Goal: Task Accomplishment & Management: Manage account settings

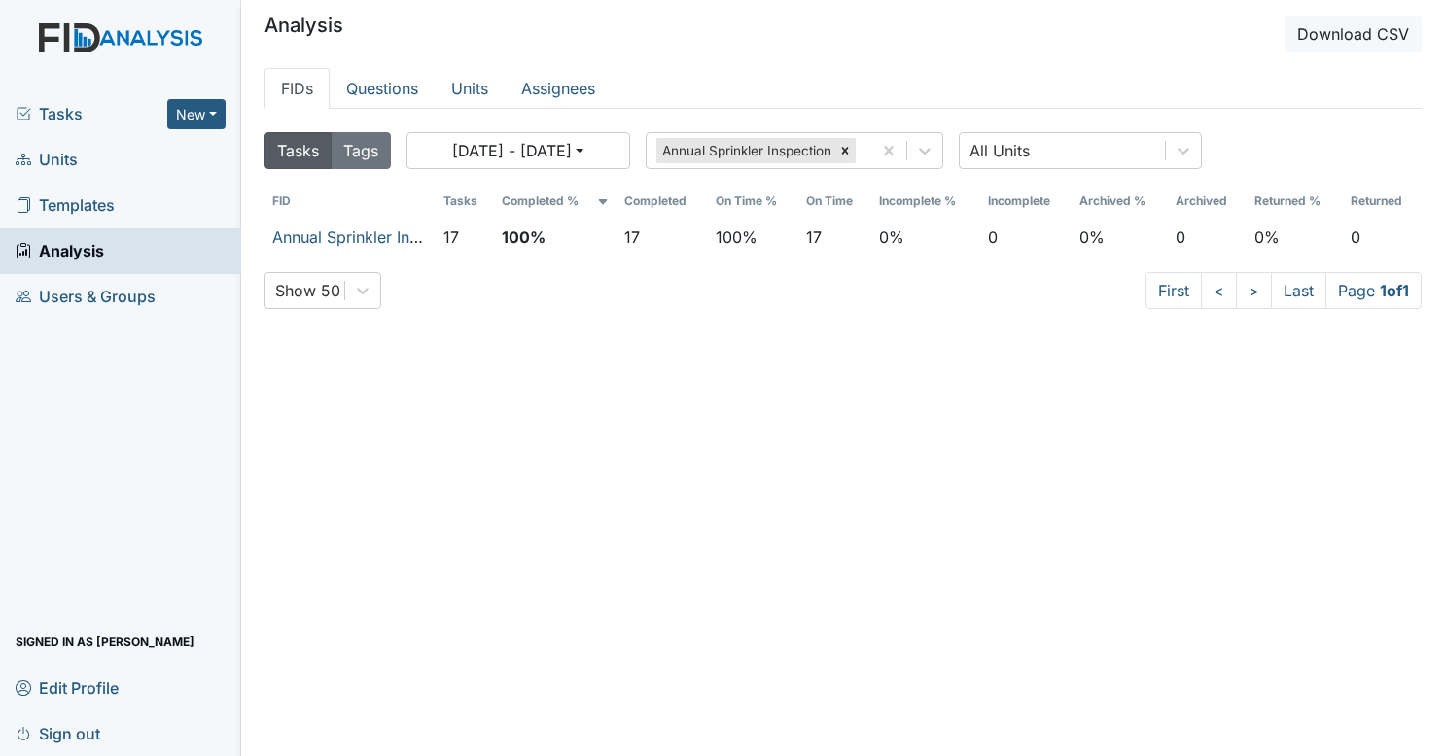
click at [134, 118] on span "Tasks" at bounding box center [92, 113] width 152 height 23
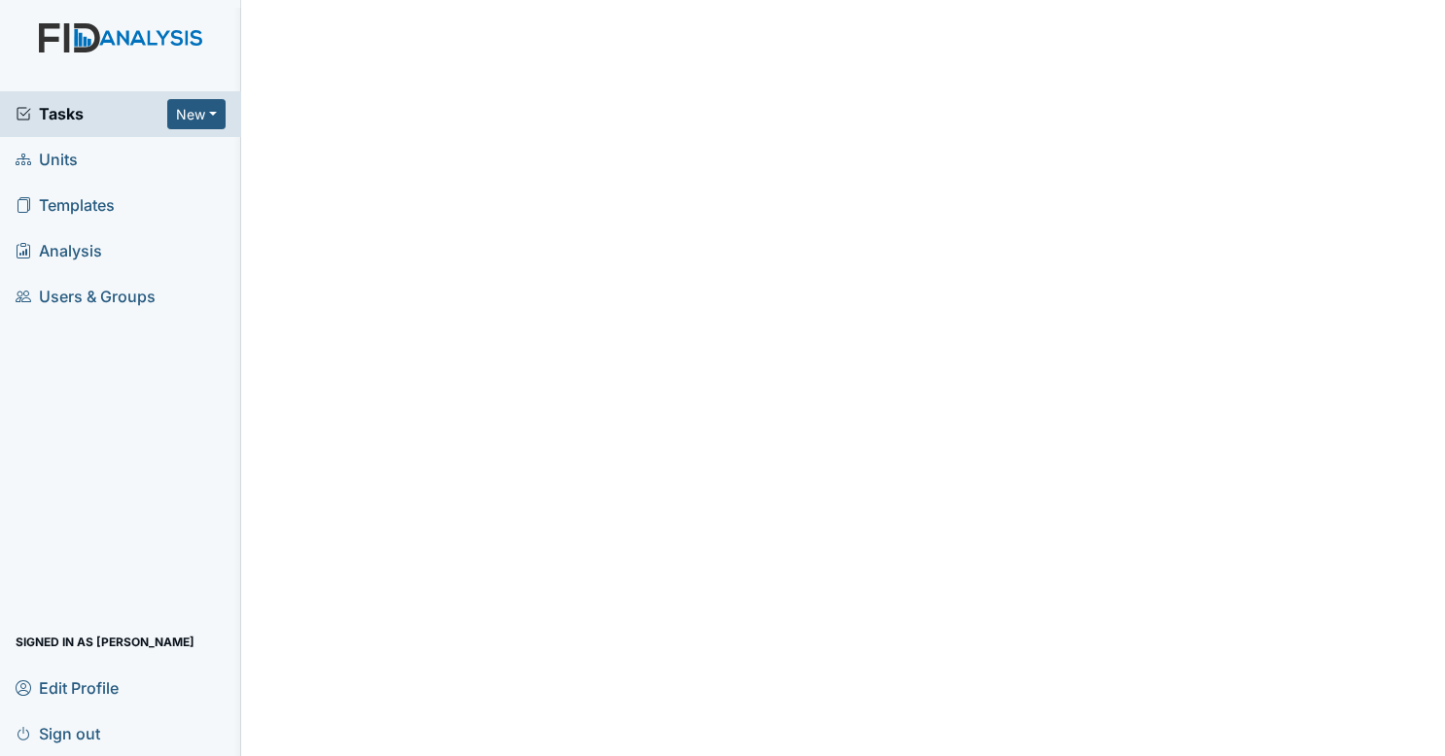
click at [134, 118] on span "Tasks" at bounding box center [92, 113] width 152 height 23
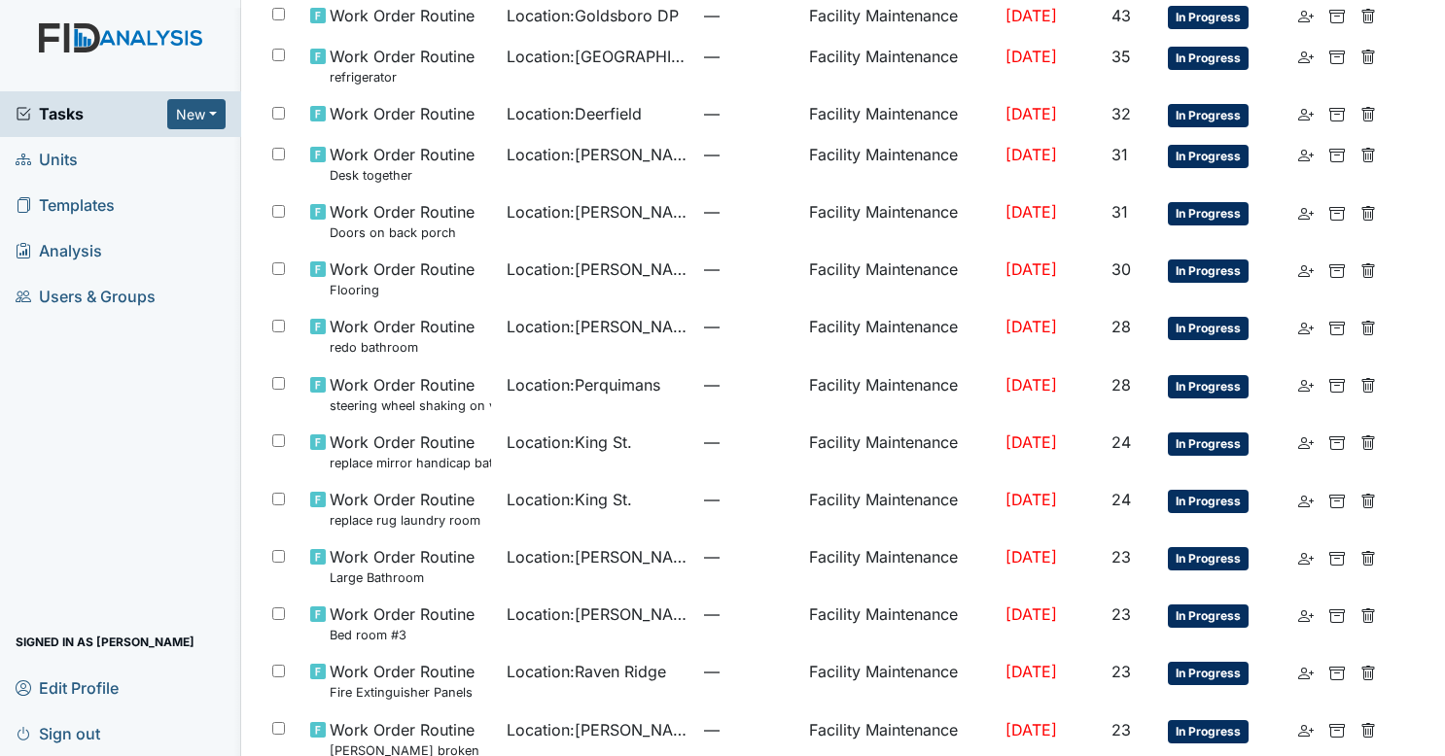
scroll to position [428, 0]
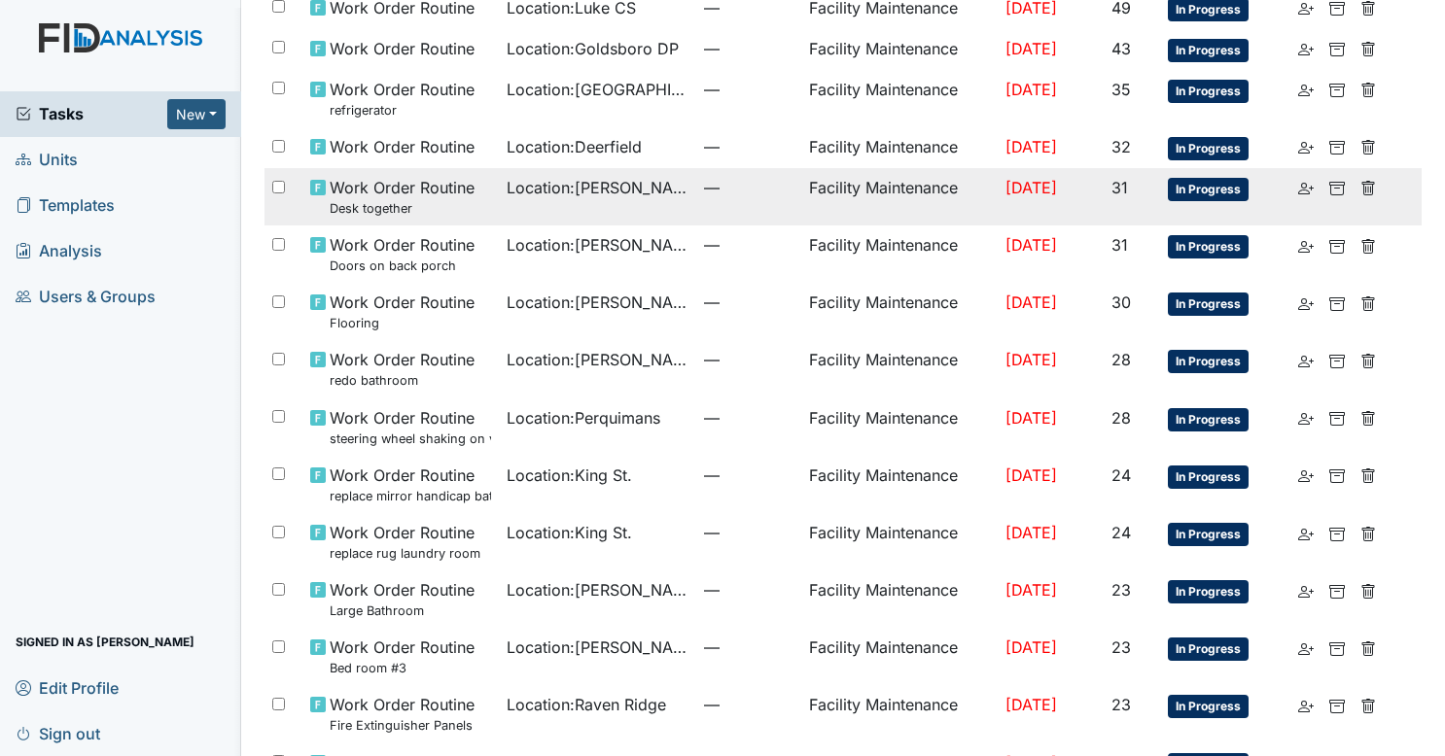
click at [704, 185] on span "—" at bounding box center [748, 187] width 89 height 23
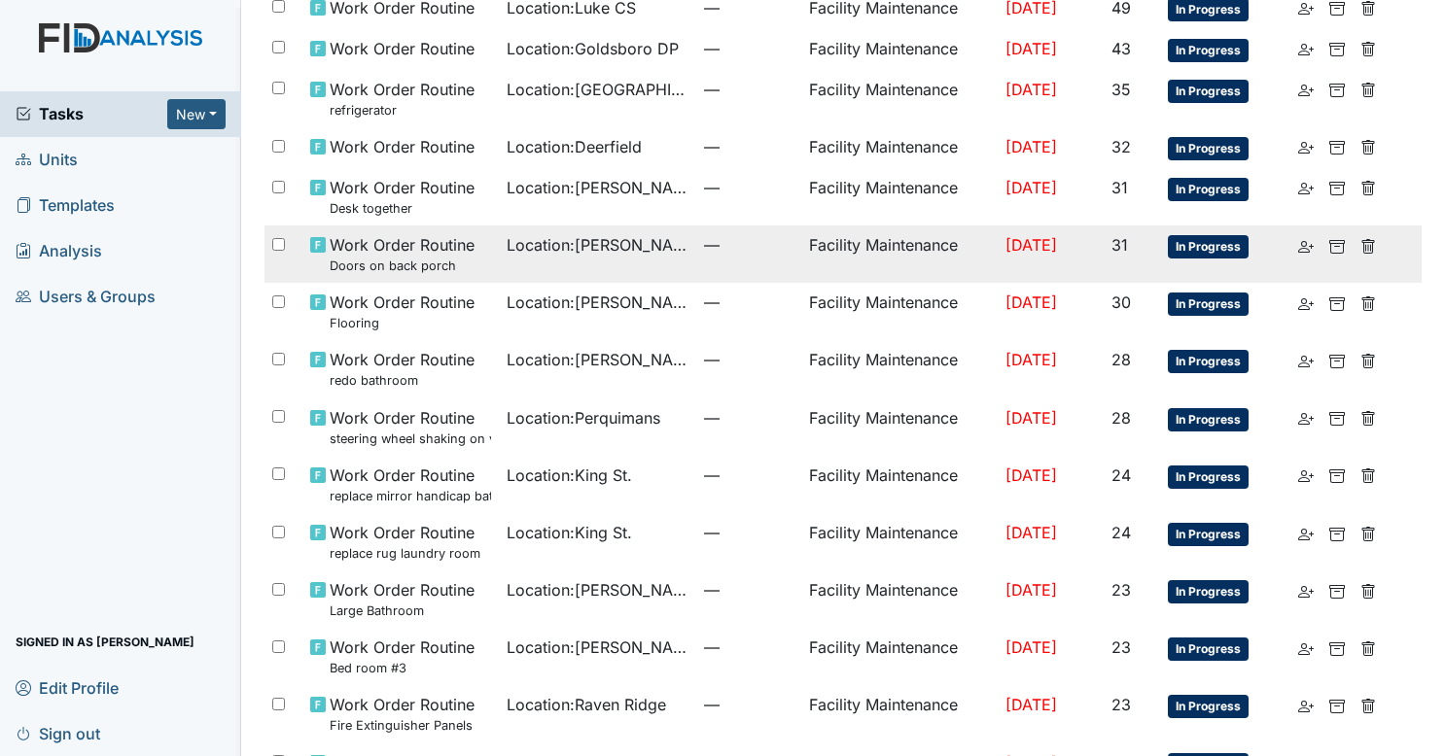
click at [620, 257] on td "Location : [PERSON_NAME]." at bounding box center [597, 254] width 196 height 57
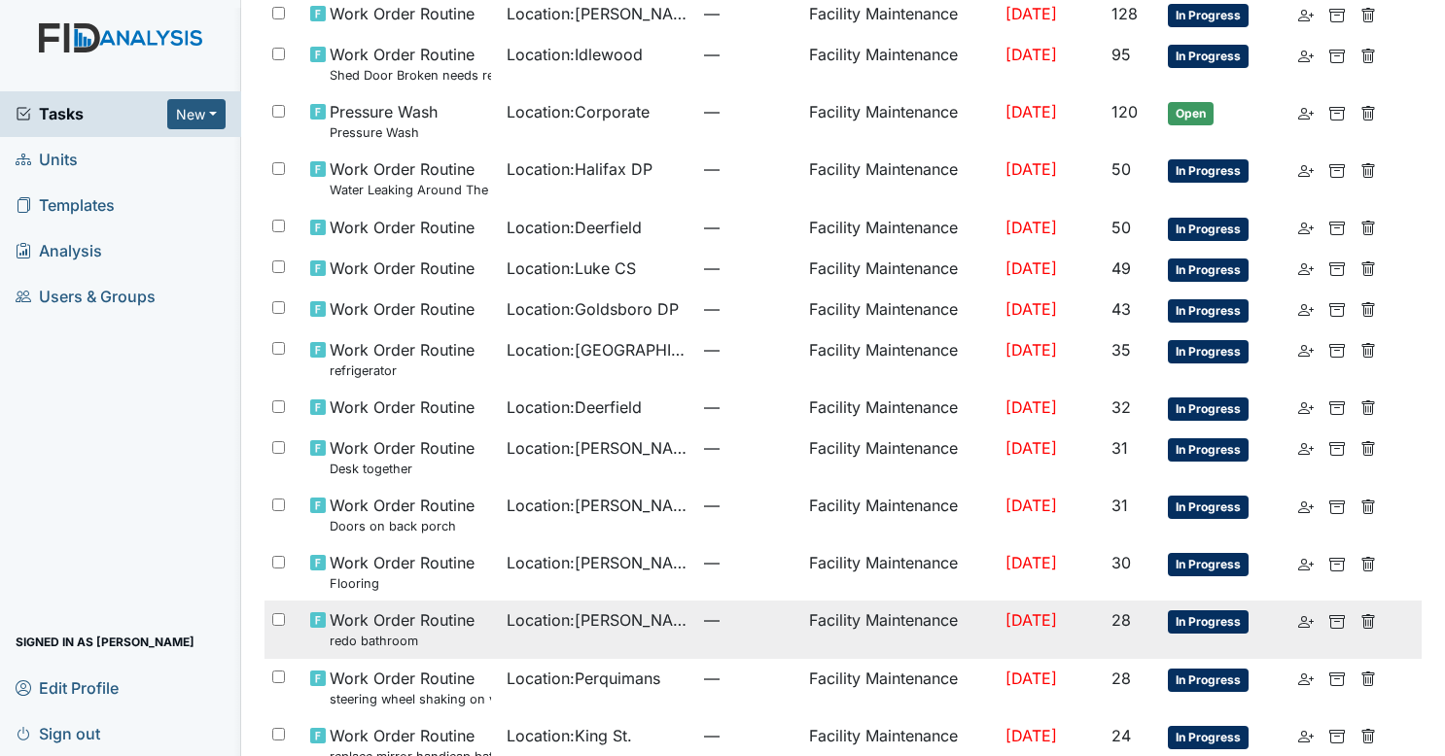
scroll to position [0, 0]
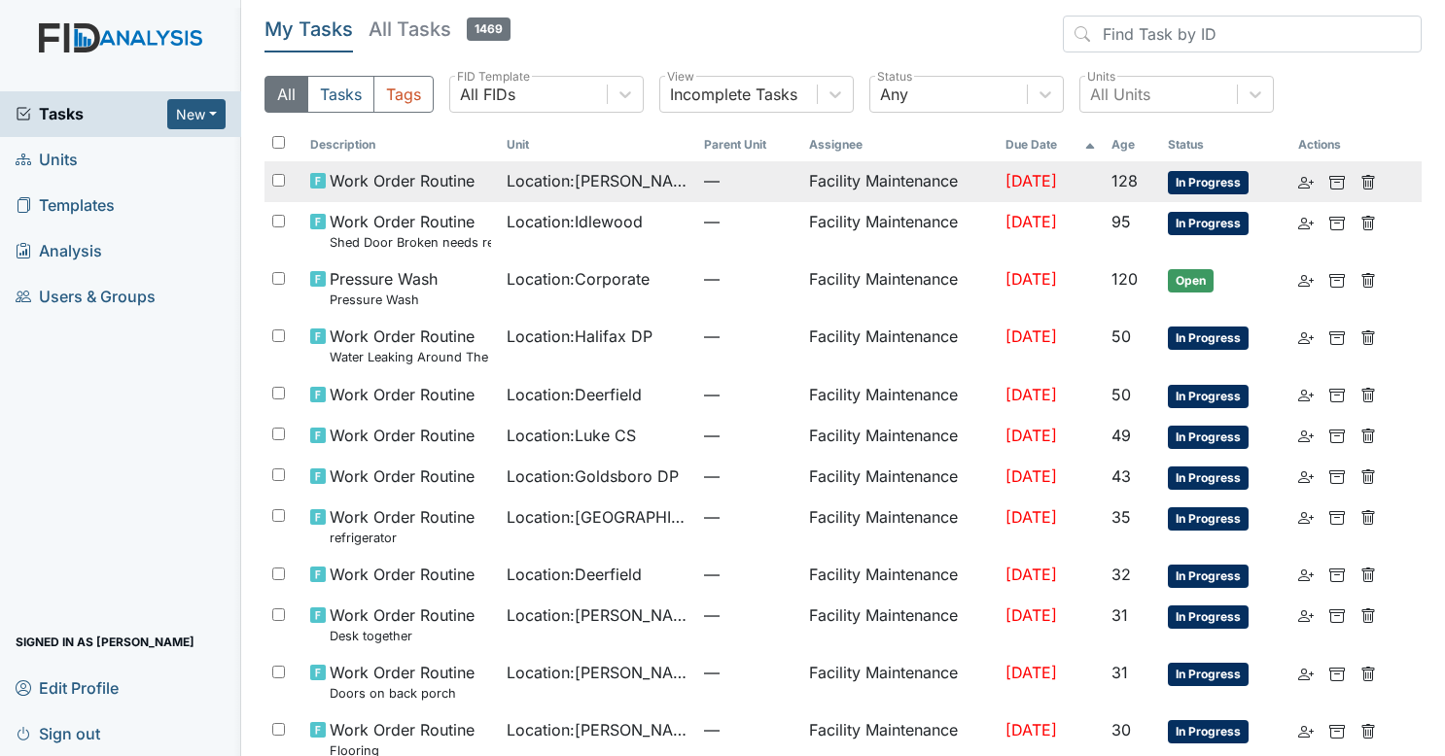
click at [696, 191] on td "—" at bounding box center [748, 181] width 105 height 41
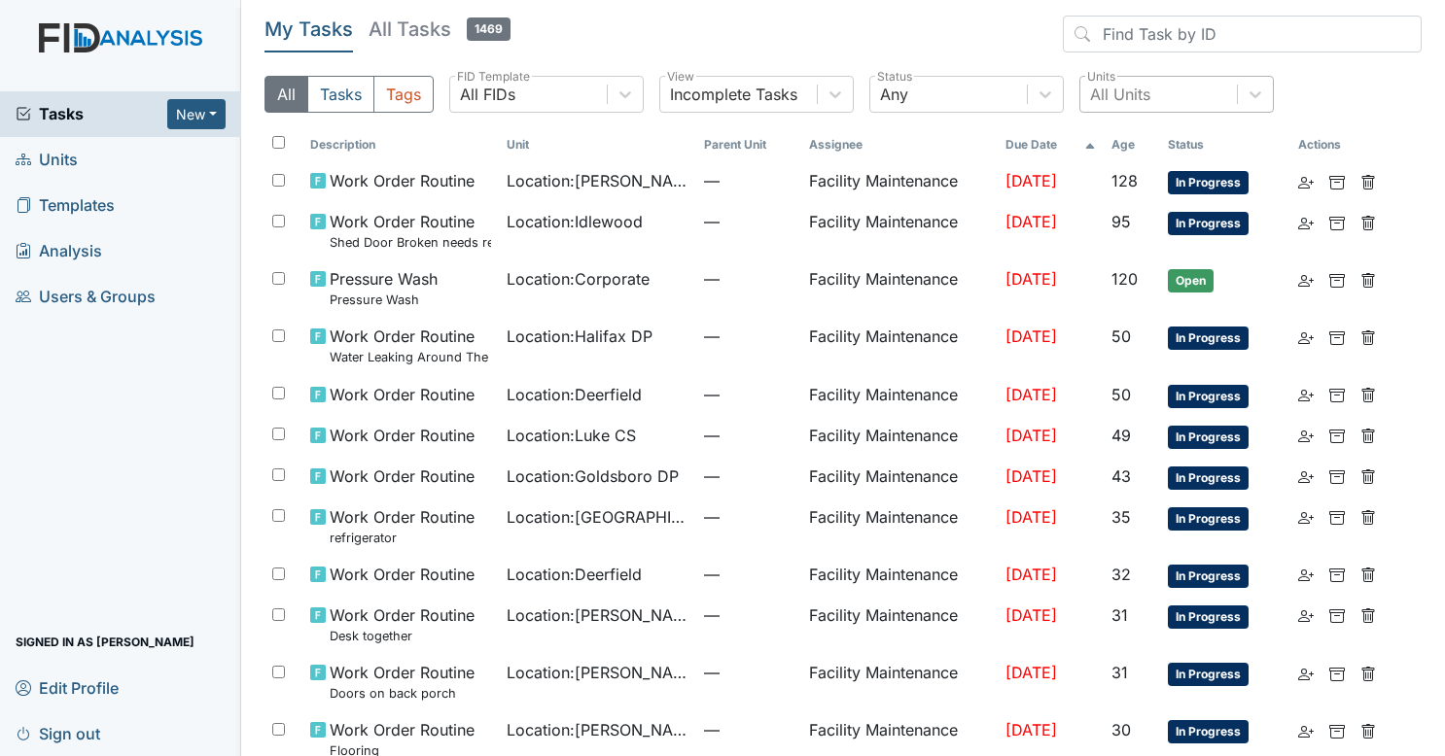
click at [1136, 97] on div "All Units" at bounding box center [1120, 94] width 60 height 23
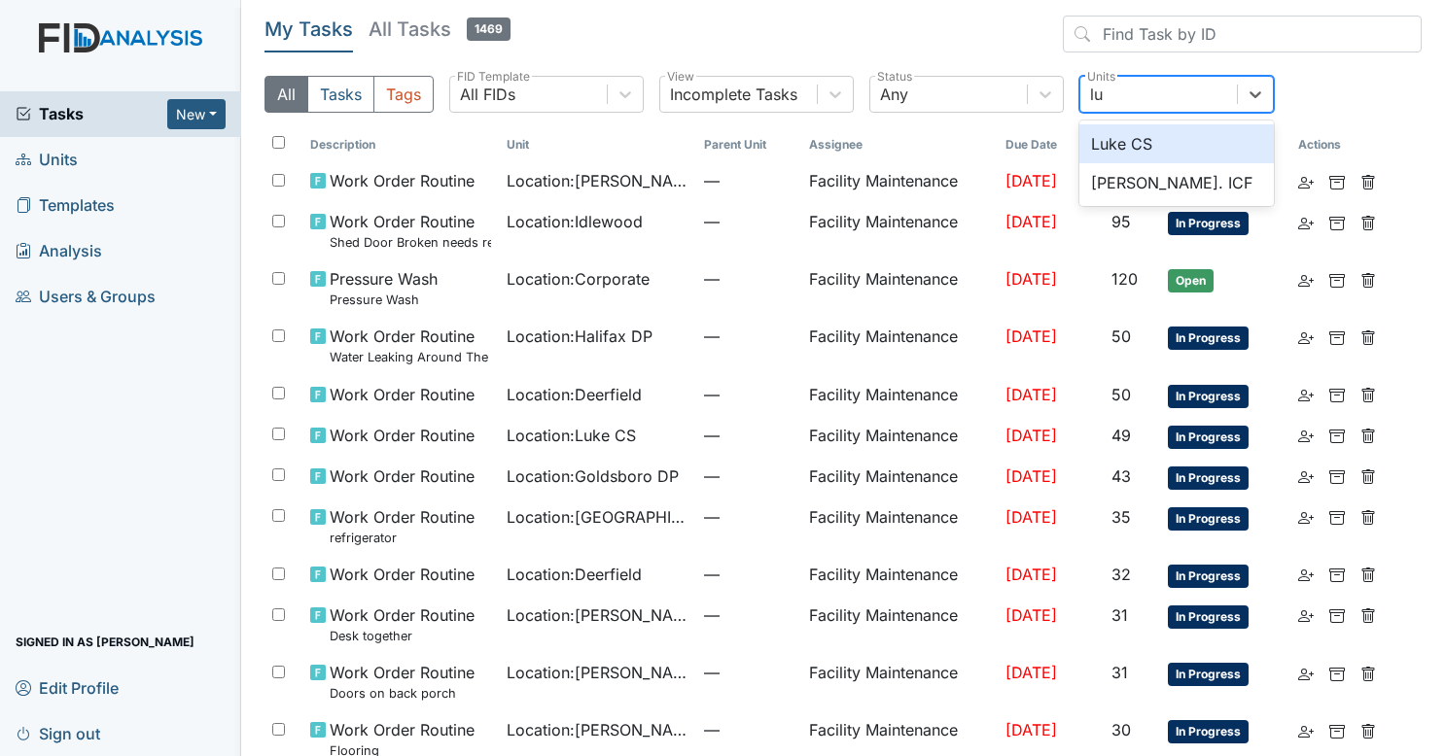
type input "luk"
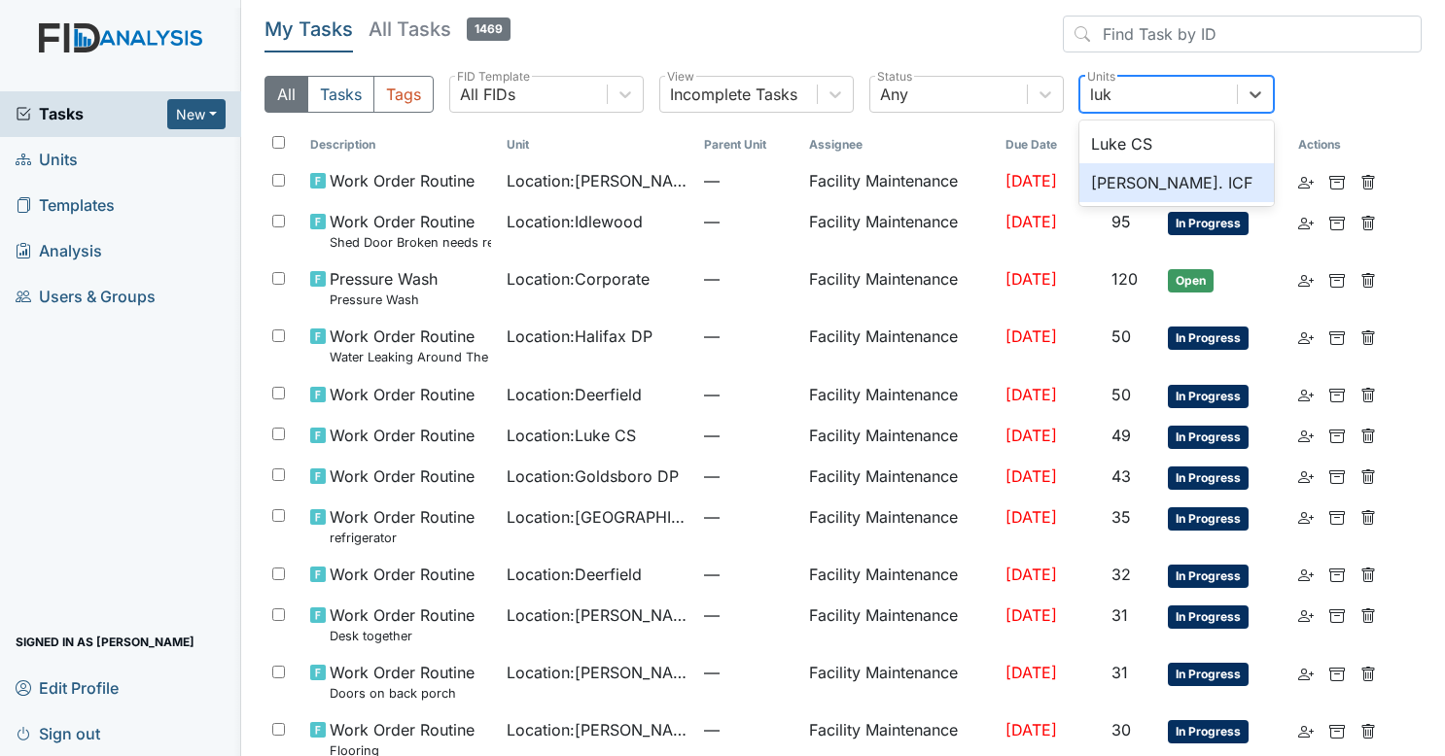
click at [1139, 195] on div "Luke St. ICF" at bounding box center [1176, 182] width 194 height 39
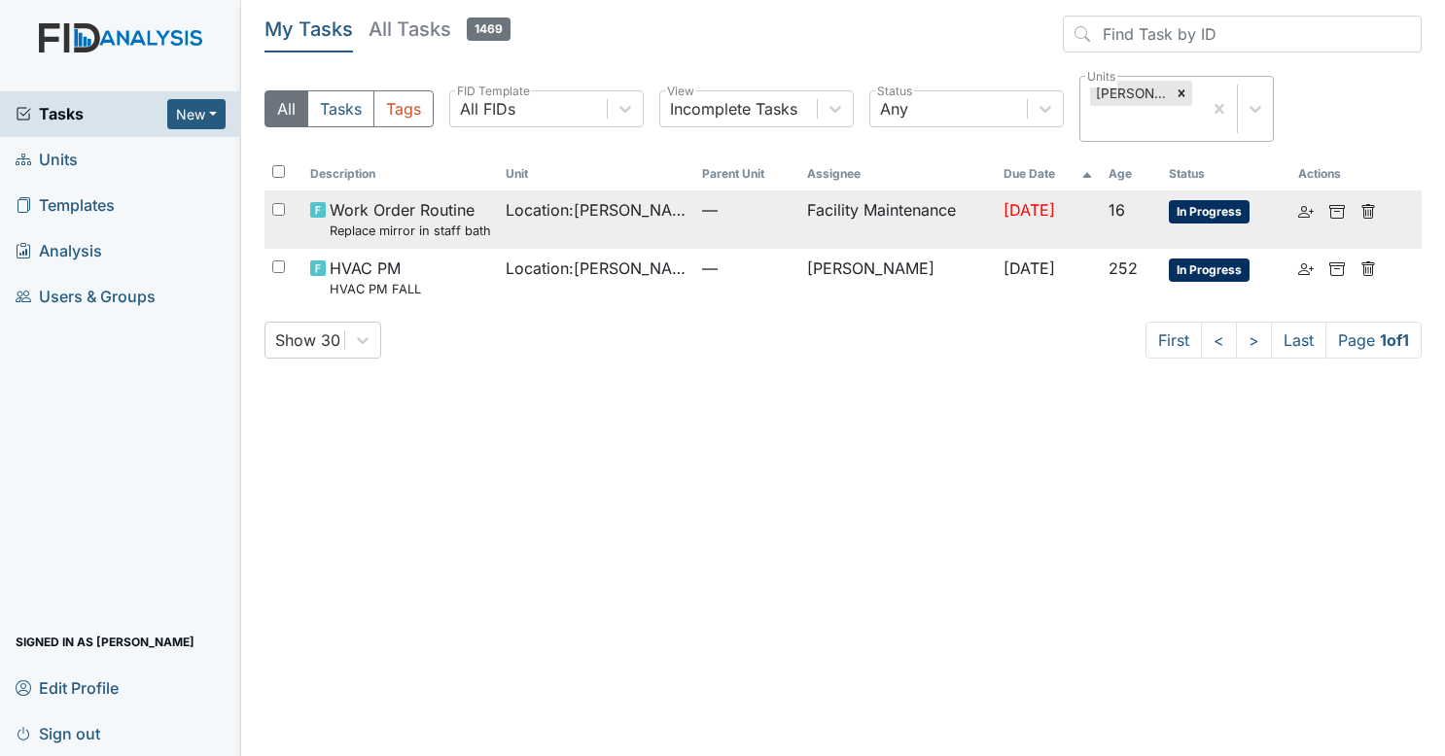
click at [702, 210] on span "—" at bounding box center [746, 209] width 89 height 23
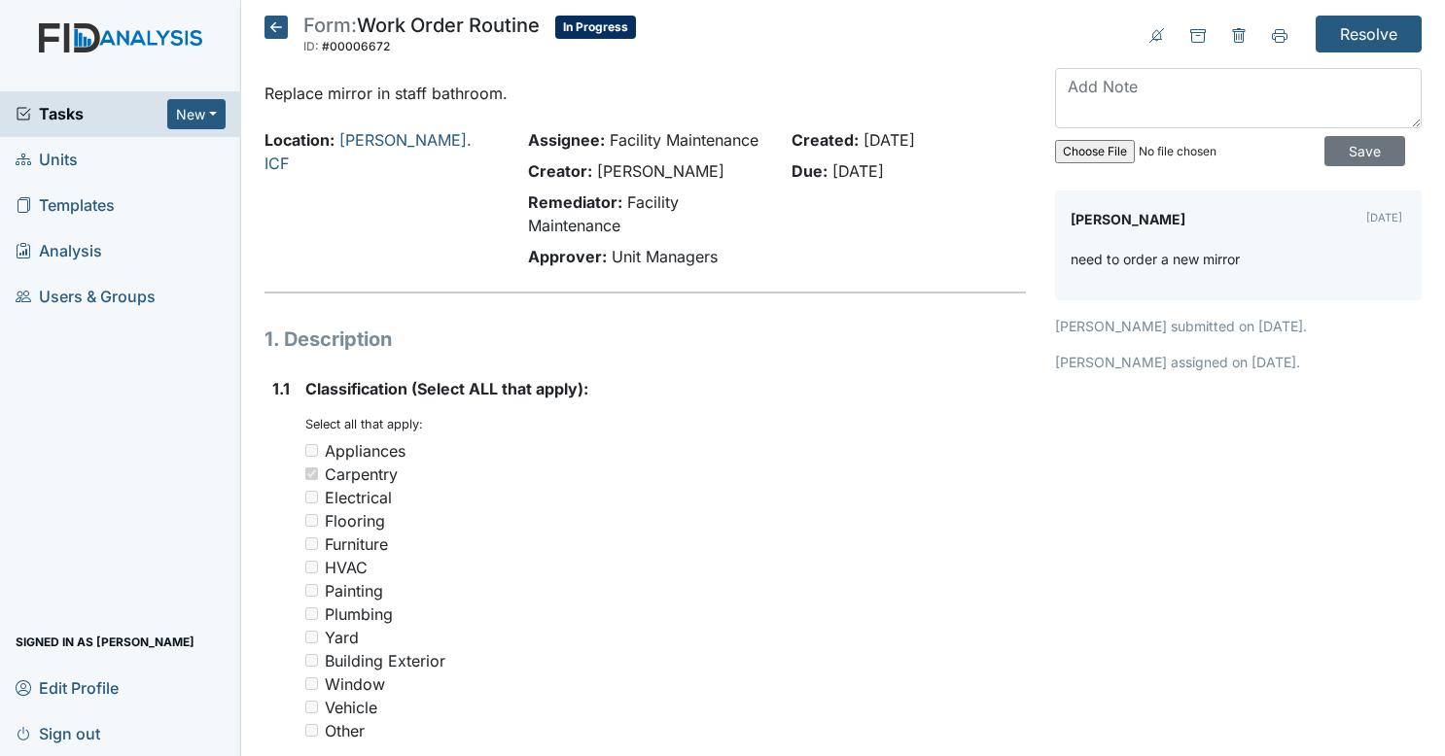
click at [272, 24] on icon at bounding box center [275, 27] width 23 height 23
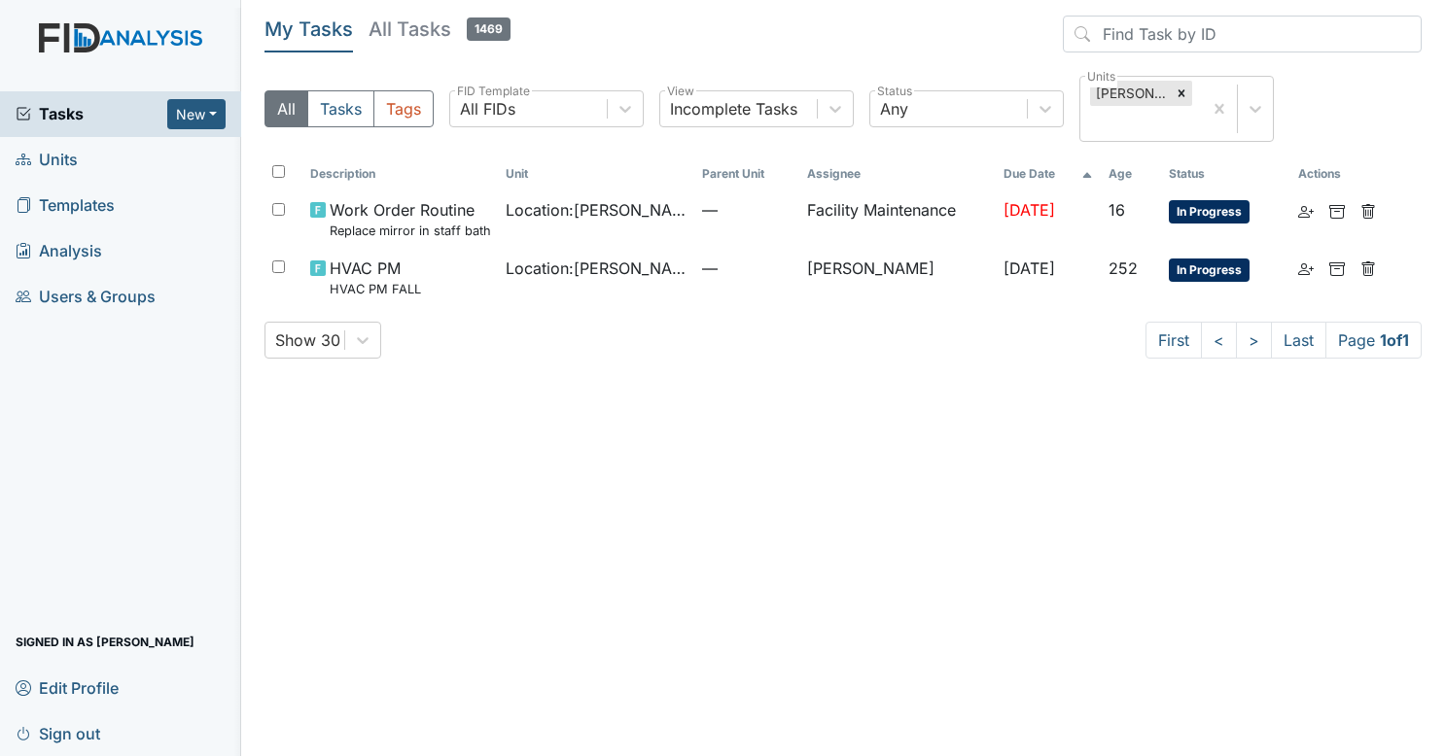
click at [456, 54] on header "My Tasks All Tasks 1469" at bounding box center [842, 38] width 1157 height 45
click at [449, 42] on h5 "All Tasks 1469" at bounding box center [439, 29] width 142 height 27
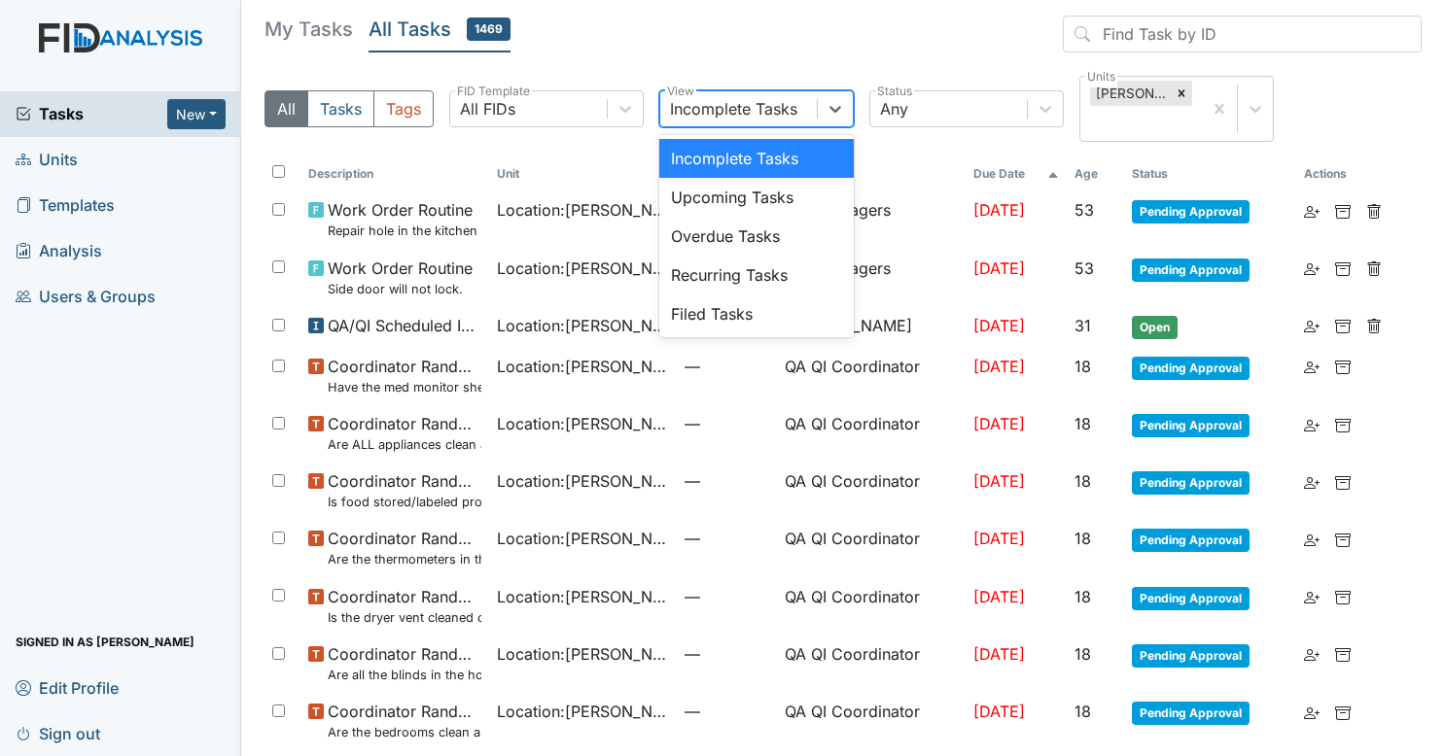
click at [699, 121] on div "Incomplete Tasks" at bounding box center [738, 108] width 157 height 35
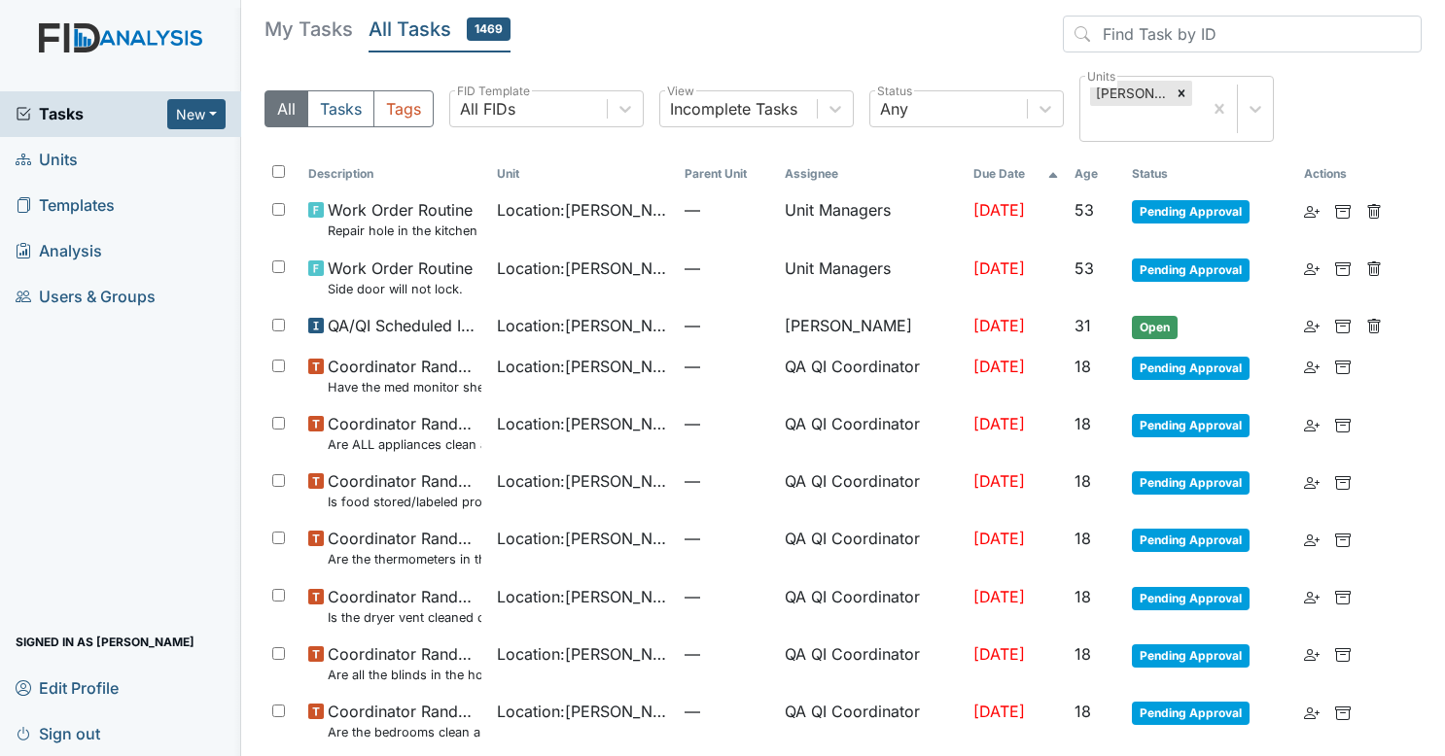
click at [681, 50] on header "My Tasks All Tasks 1469" at bounding box center [842, 38] width 1157 height 45
click at [626, 86] on div "All Tasks Tags All FIDs FID Template Incomplete Tasks View Any Status Luke St. …" at bounding box center [842, 117] width 1157 height 82
click at [615, 109] on icon at bounding box center [624, 108] width 19 height 19
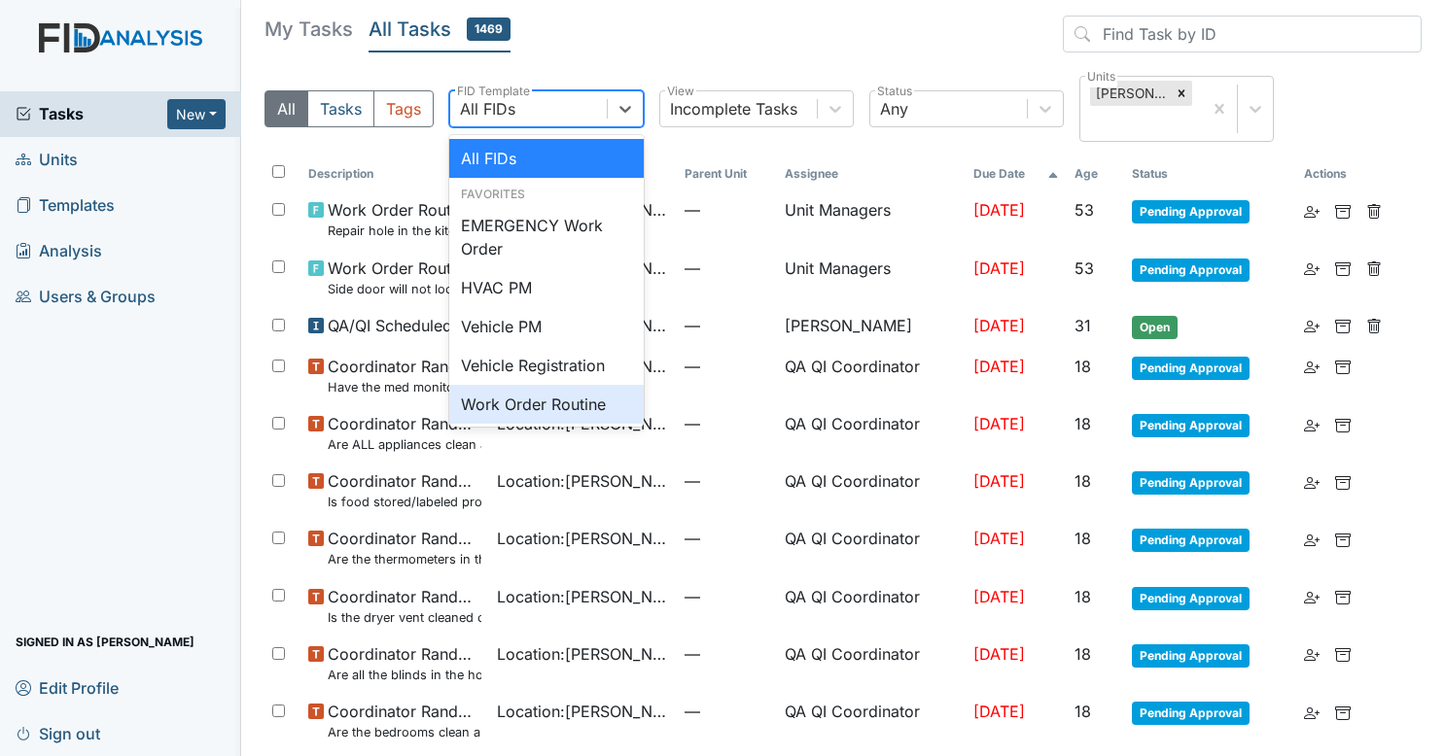
click at [550, 415] on div "Work Order Routine" at bounding box center [546, 404] width 194 height 39
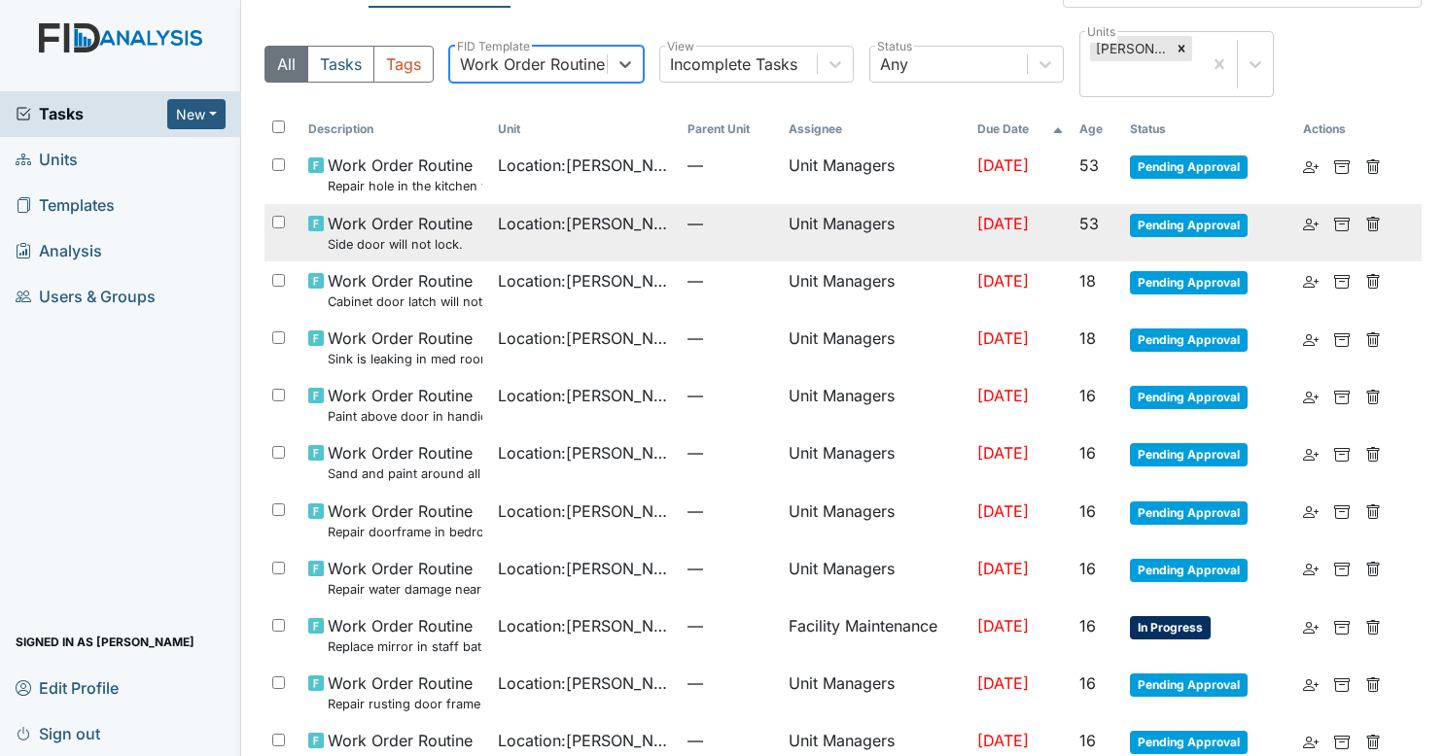
scroll to position [96, 0]
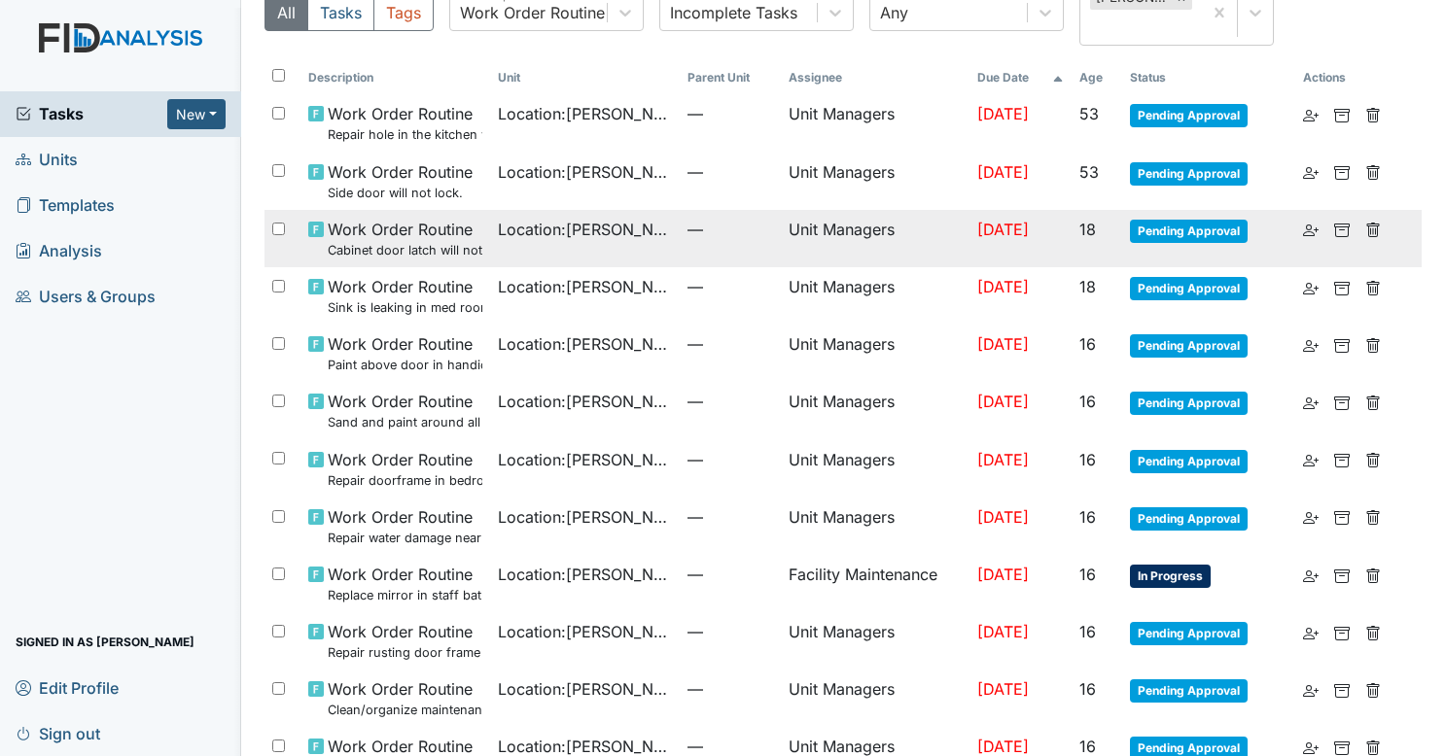
click at [696, 244] on td "—" at bounding box center [730, 238] width 101 height 57
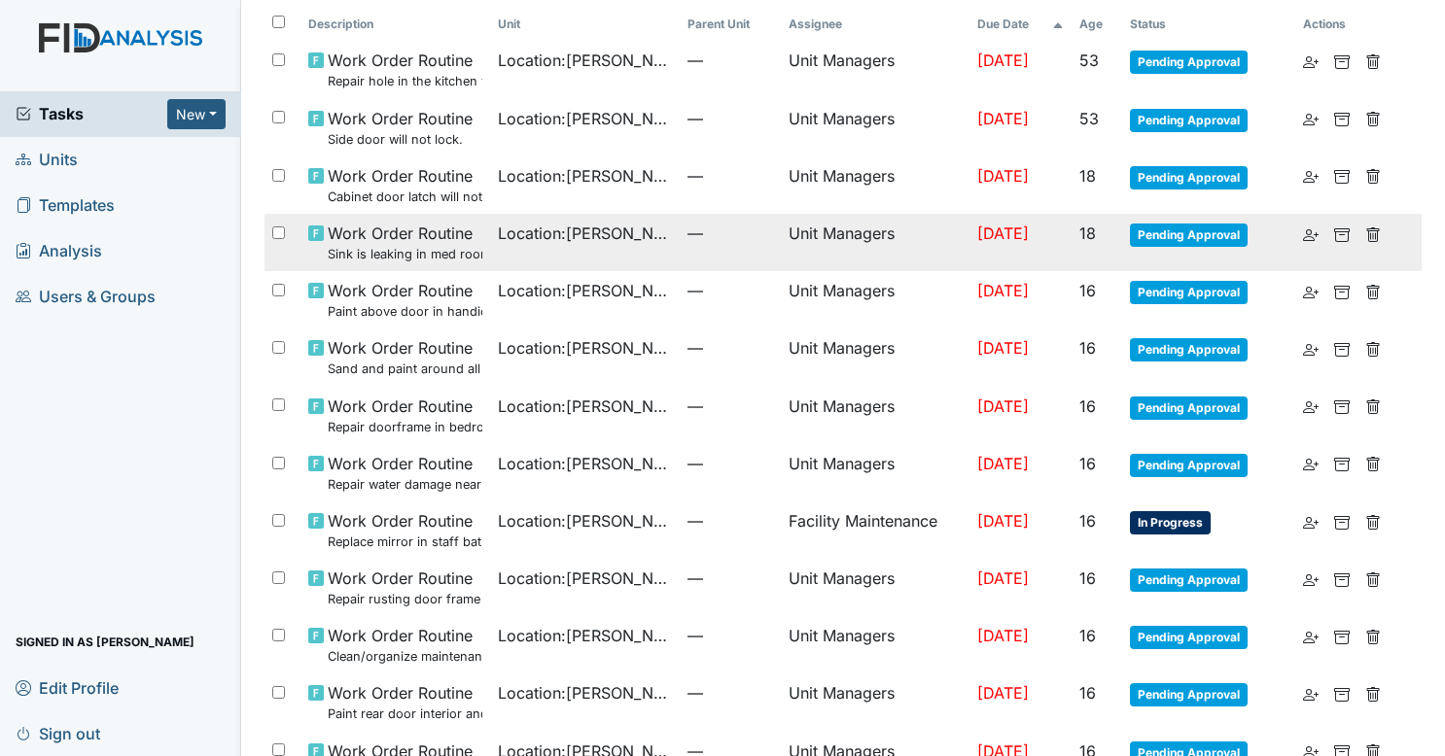
scroll to position [151, 0]
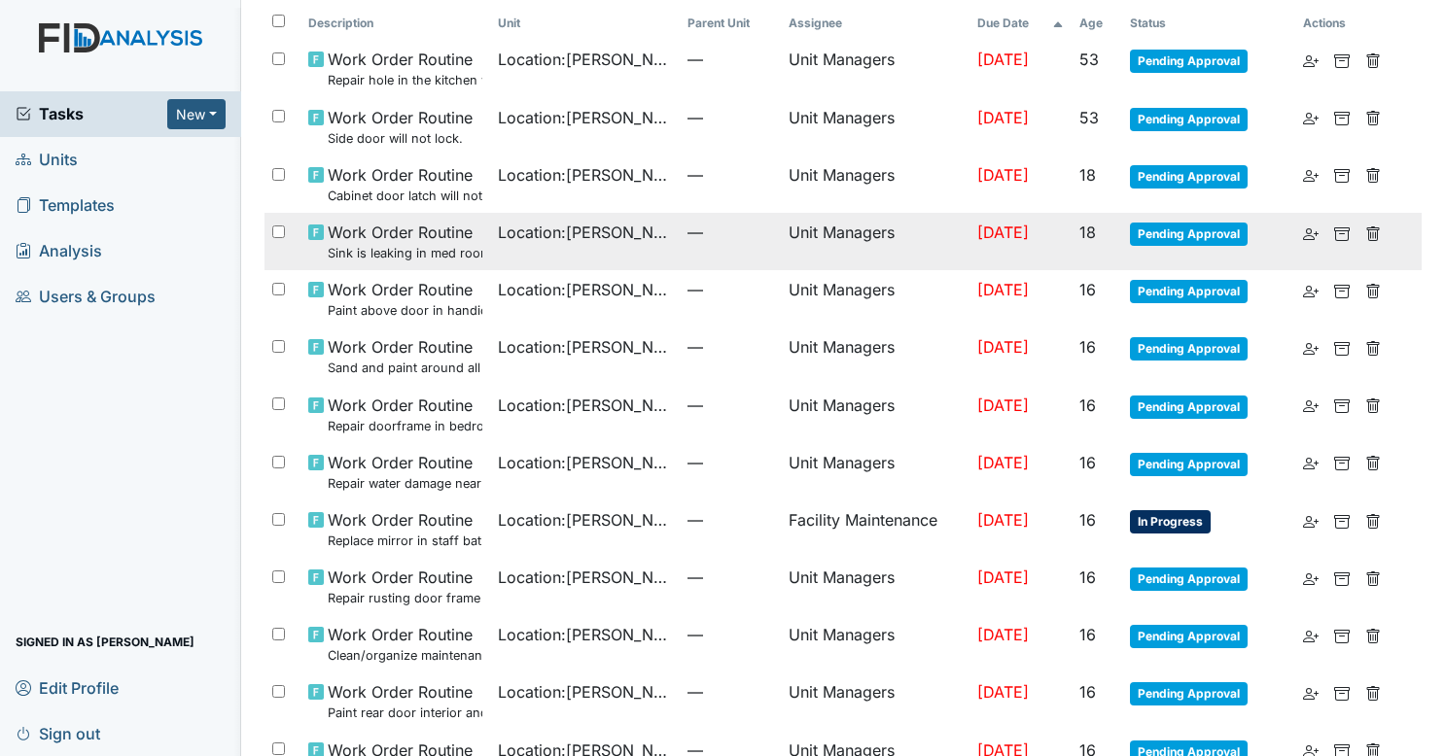
click at [642, 243] on td "Location : Luke St. ICF" at bounding box center [585, 241] width 190 height 57
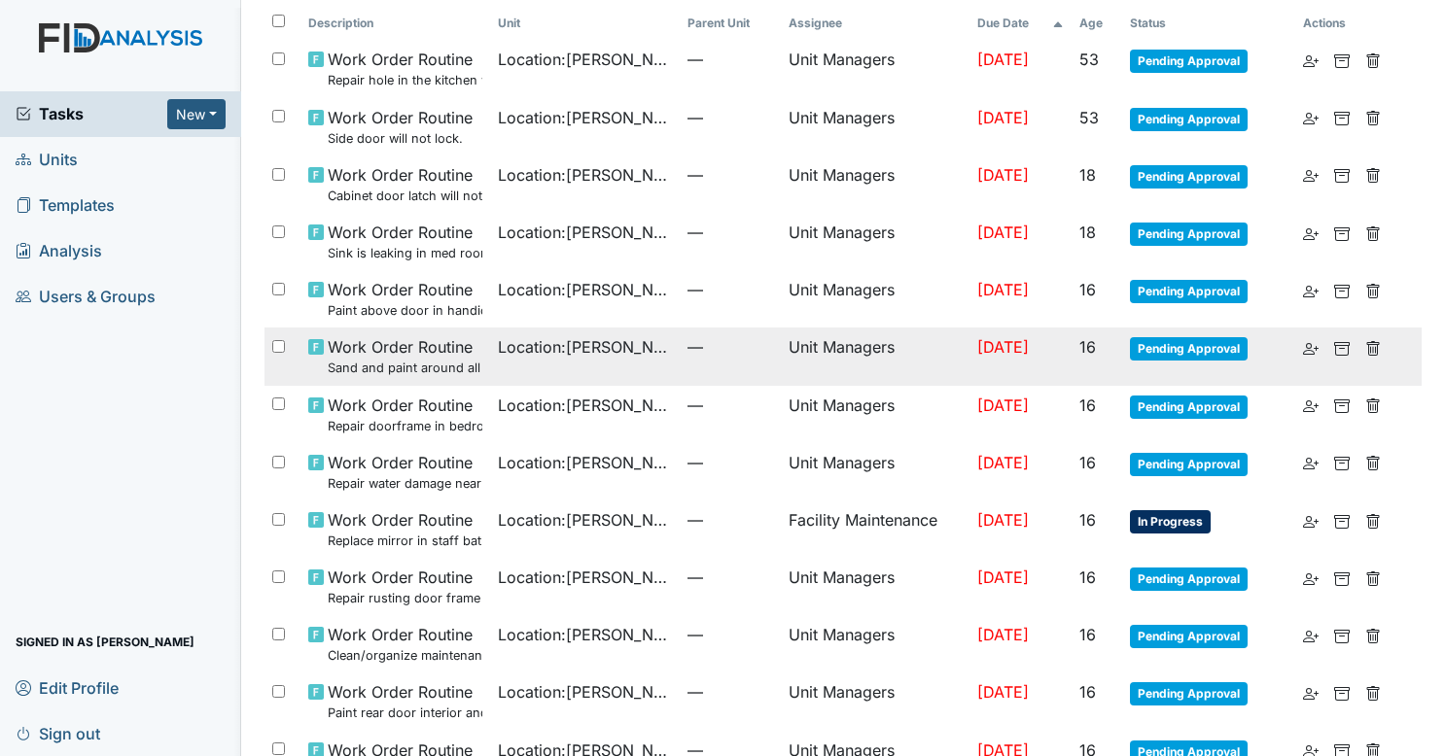
click at [576, 378] on td "Location : Luke St. ICF" at bounding box center [585, 356] width 190 height 57
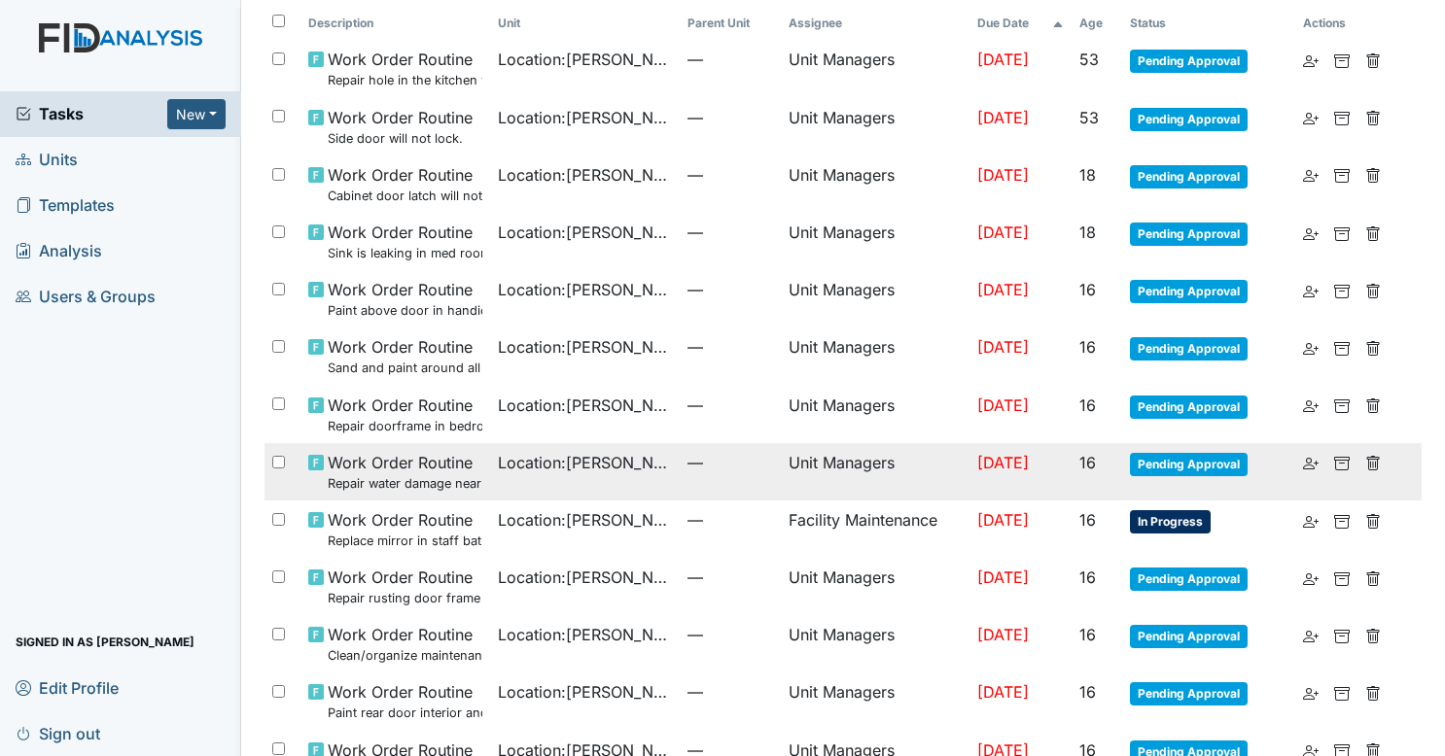
click at [561, 487] on td "Location : Luke St. ICF" at bounding box center [585, 471] width 190 height 57
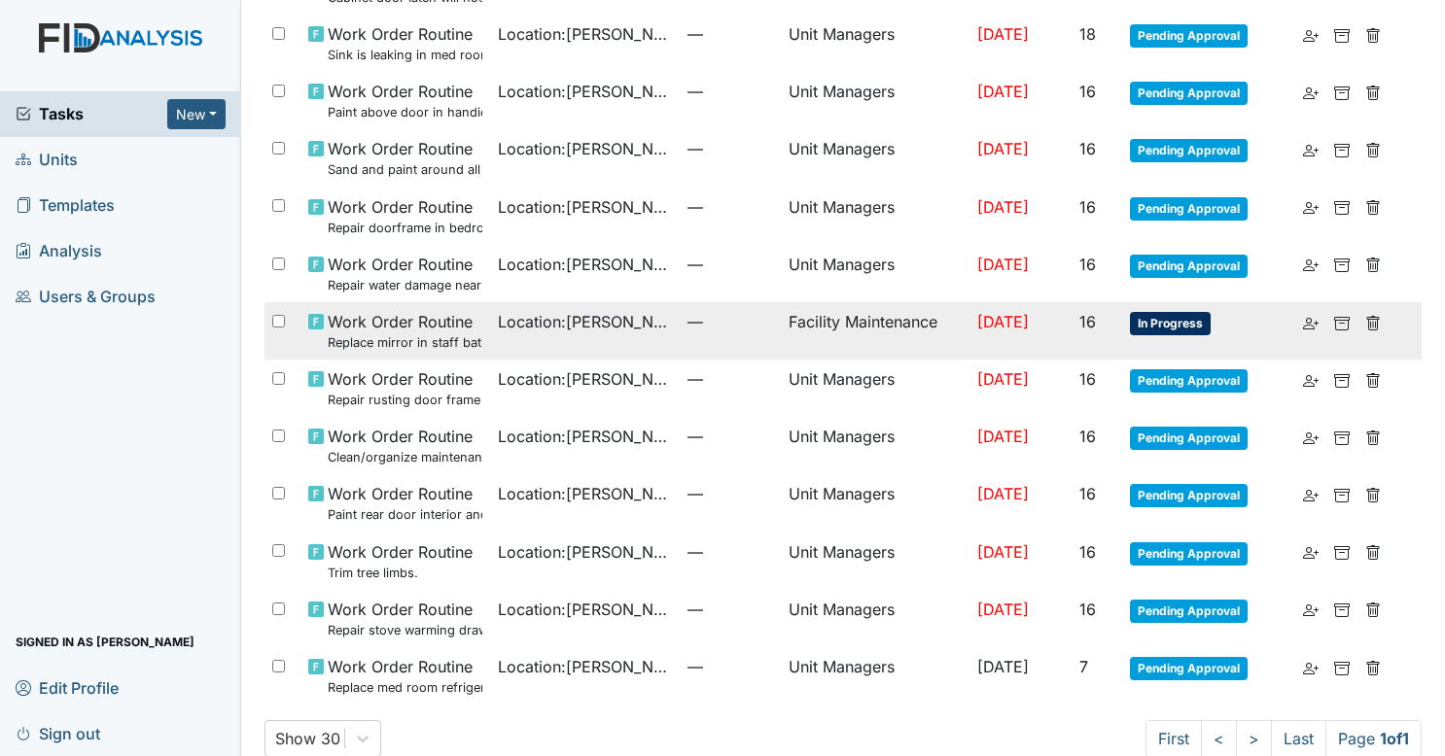
scroll to position [350, 0]
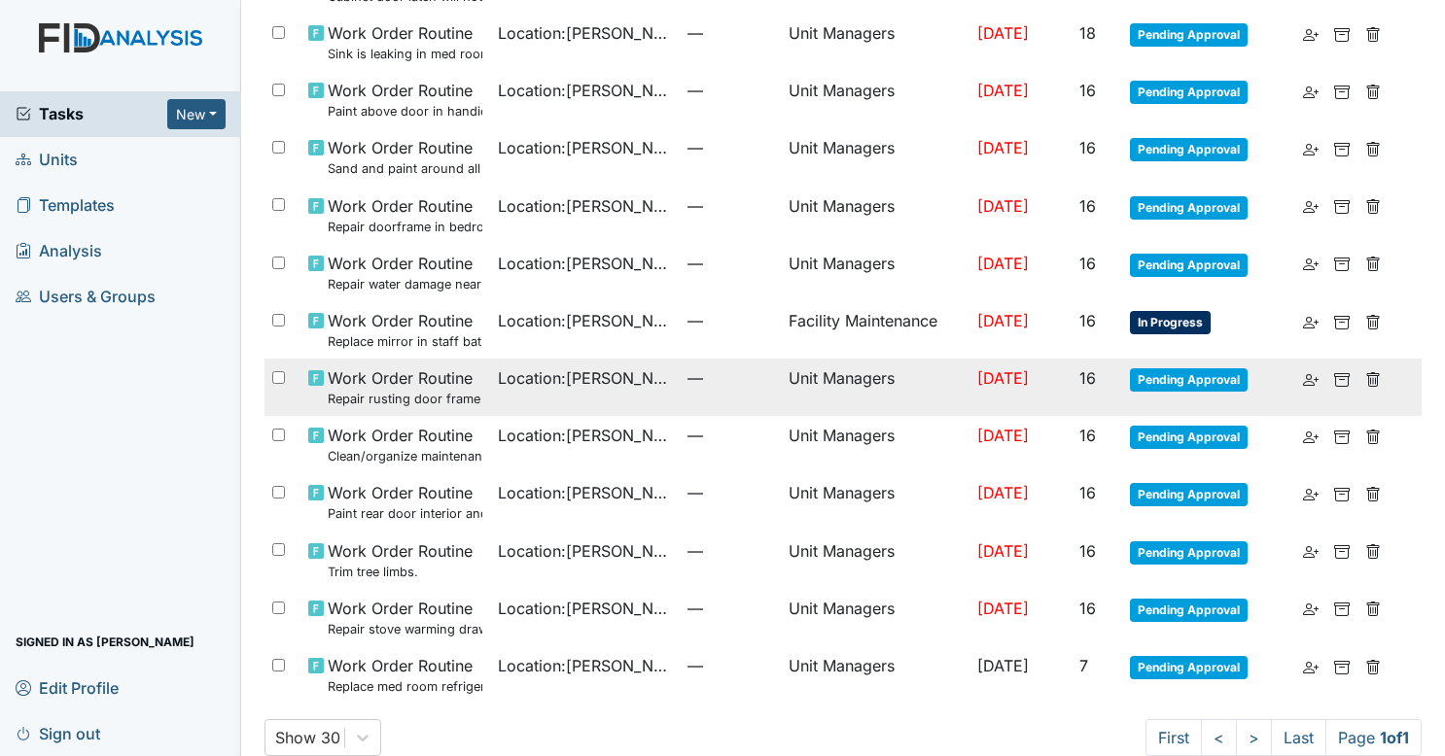
click at [465, 403] on small "Repair rusting door frame in staff bathroom." at bounding box center [405, 399] width 155 height 18
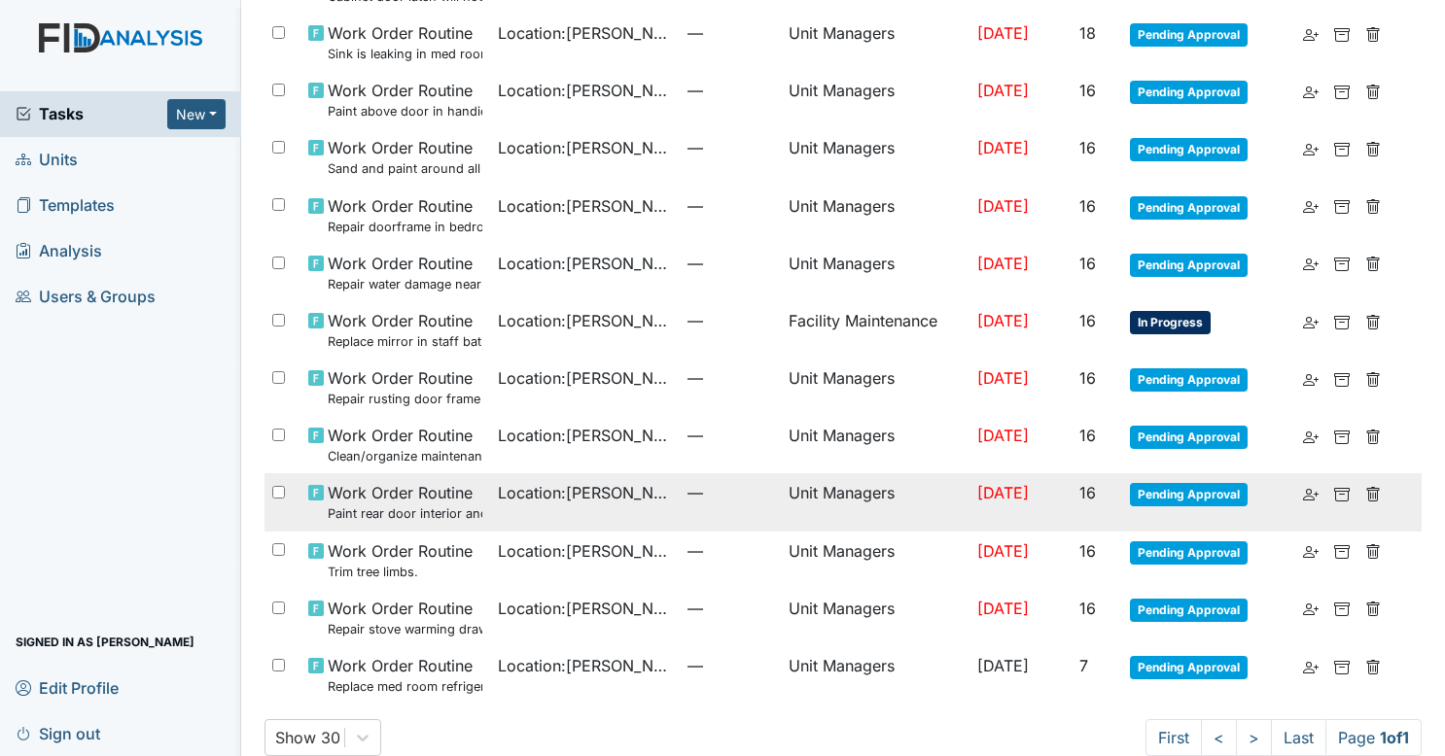
scroll to position [381, 0]
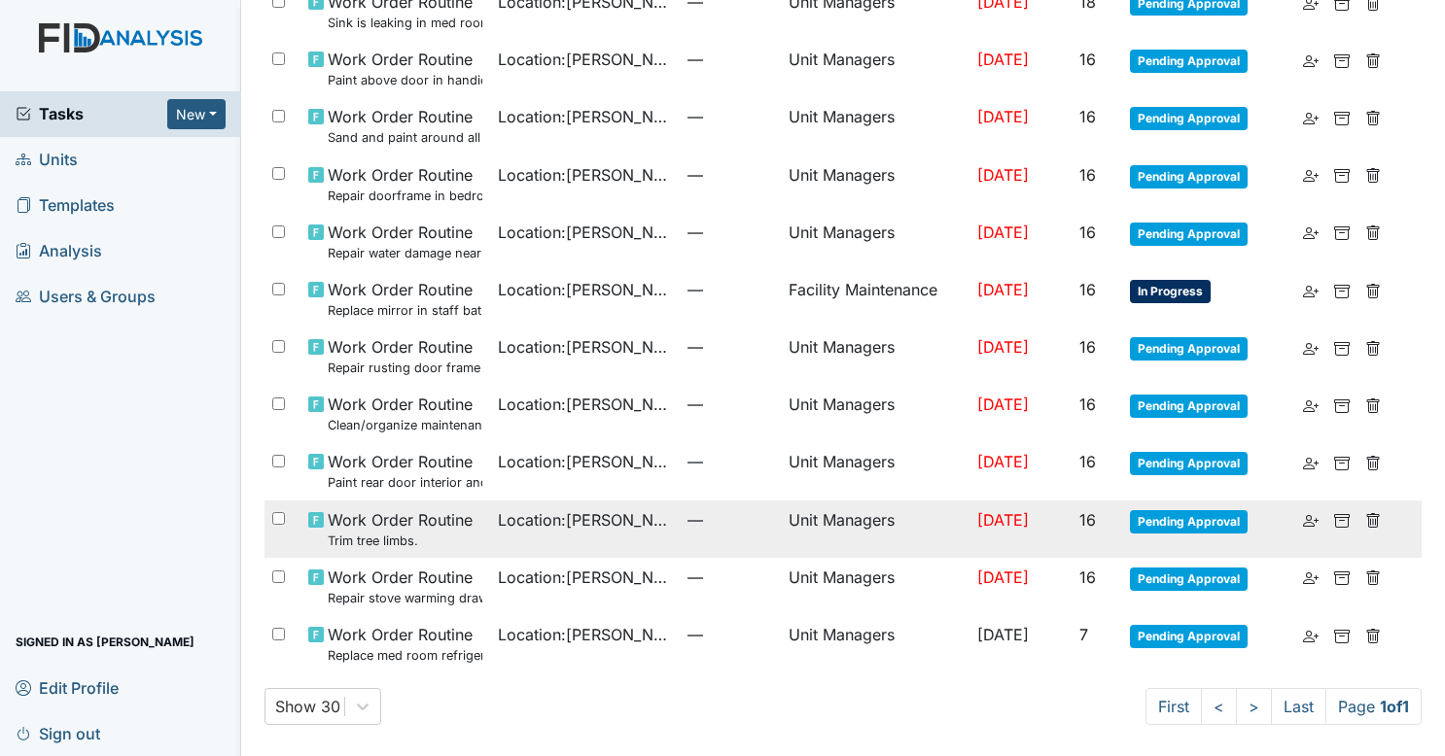
click at [565, 517] on span "Location : Luke St. ICF" at bounding box center [585, 520] width 174 height 23
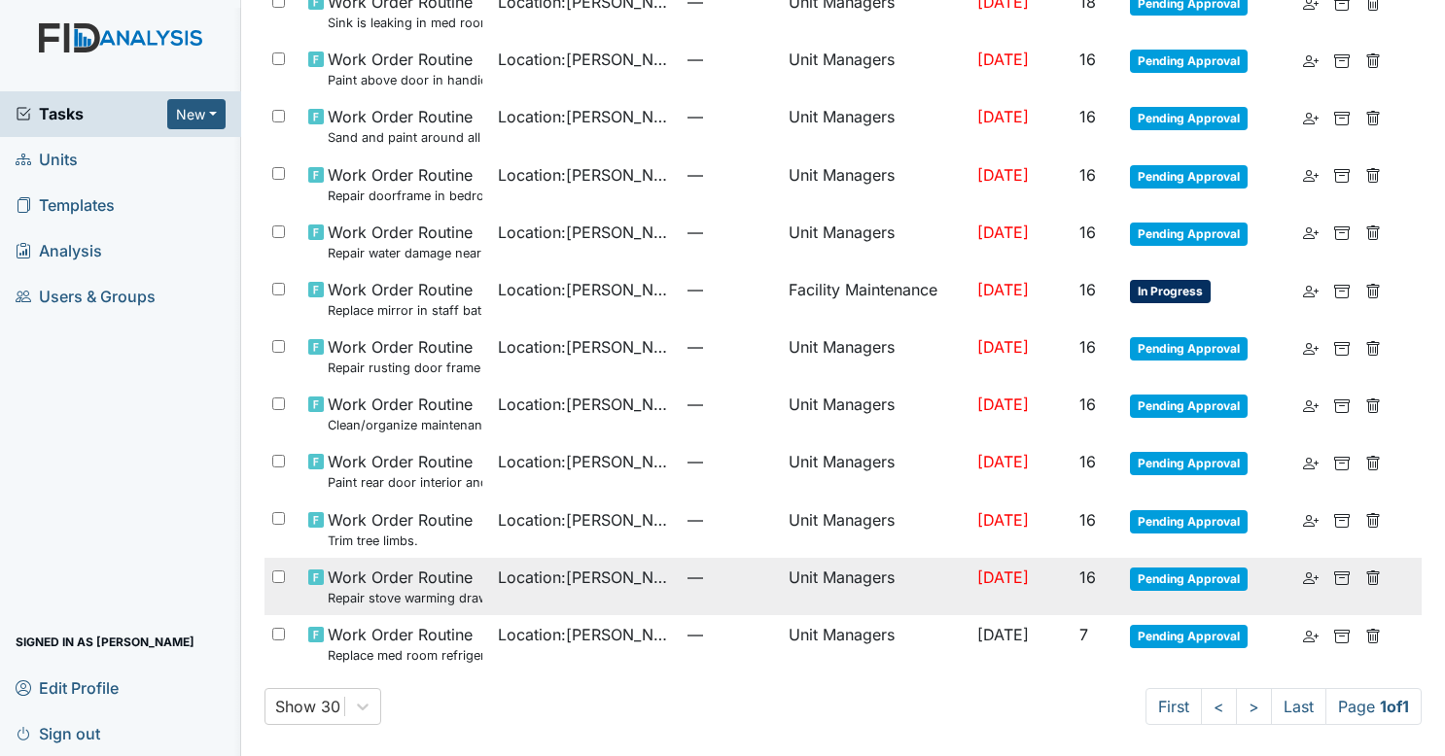
click at [498, 583] on span "Location : Luke St. ICF" at bounding box center [585, 577] width 174 height 23
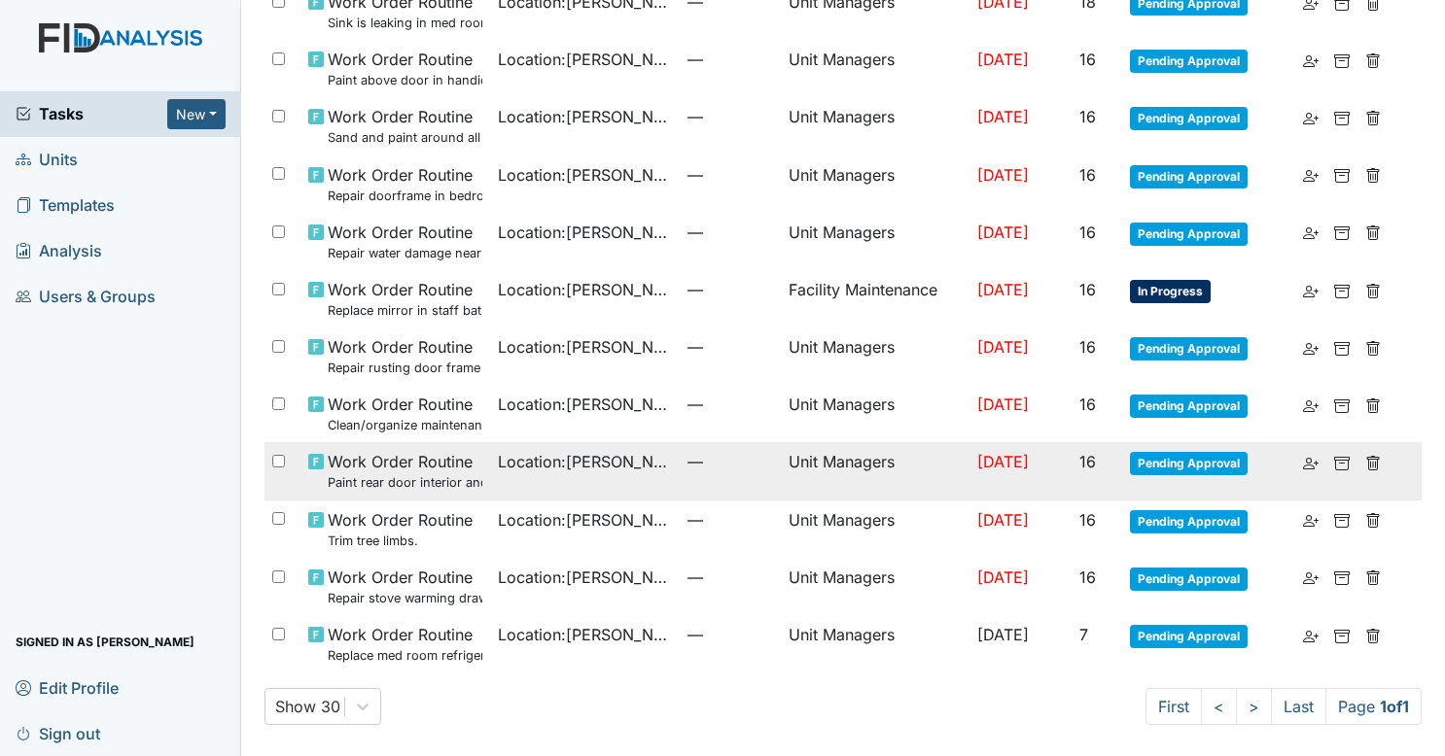
click at [548, 477] on td "Location : Luke St. ICF" at bounding box center [585, 470] width 190 height 57
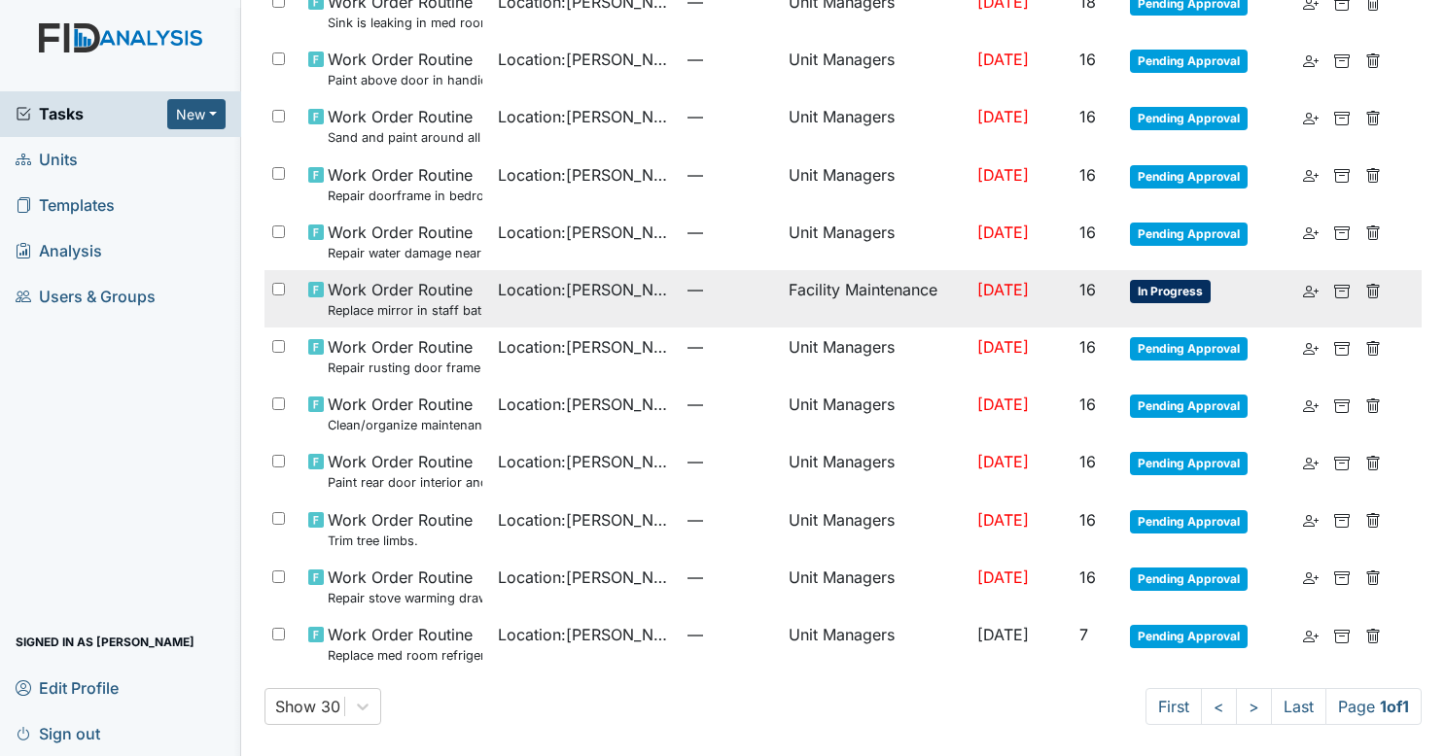
scroll to position [0, 0]
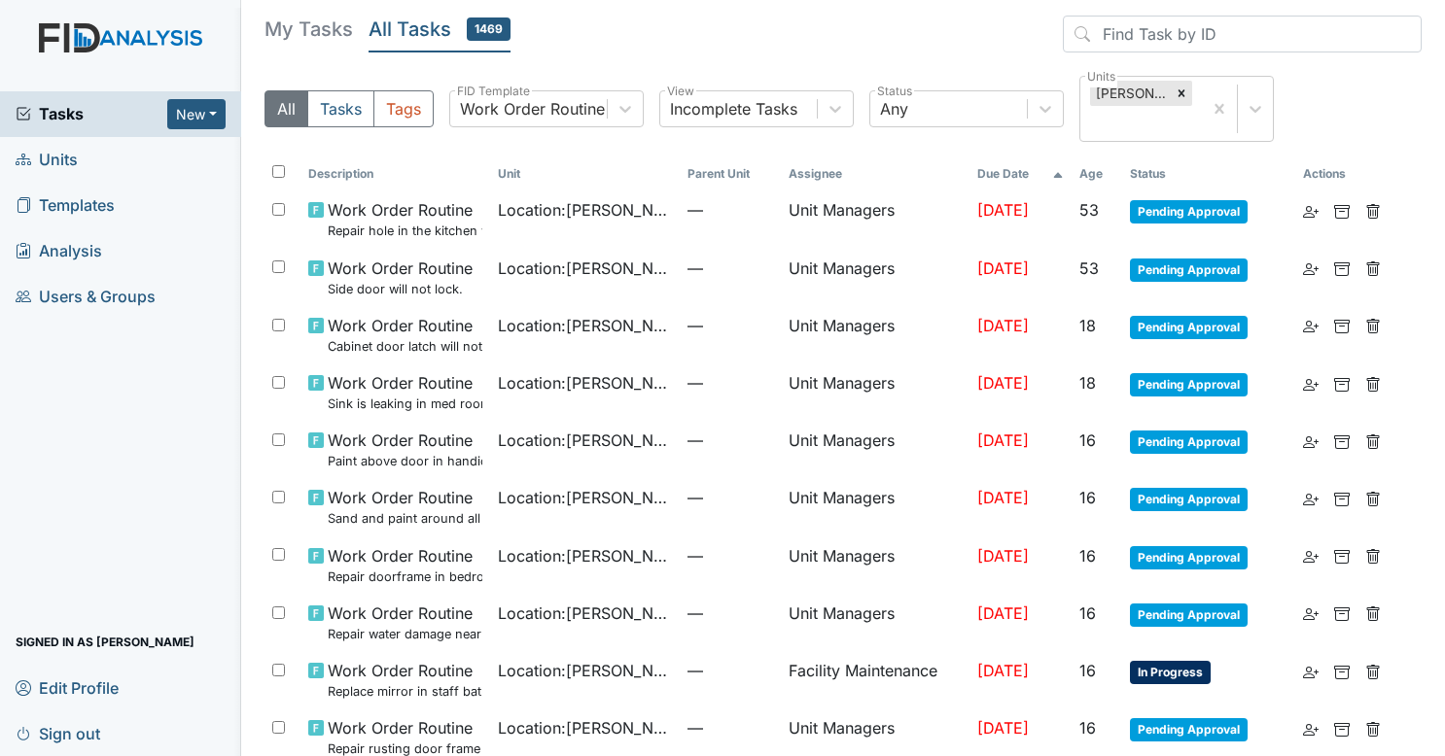
click at [112, 124] on span "Tasks" at bounding box center [92, 113] width 152 height 23
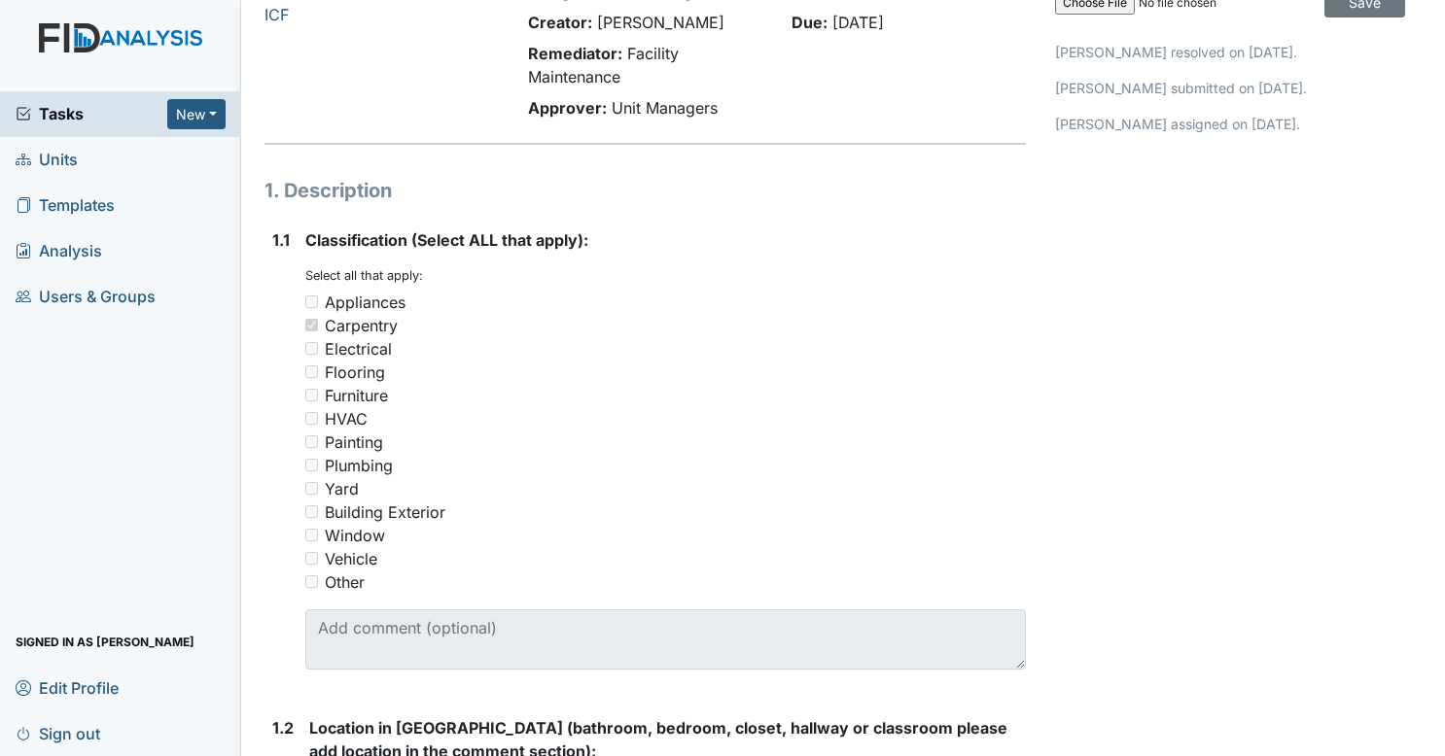
scroll to position [150, 0]
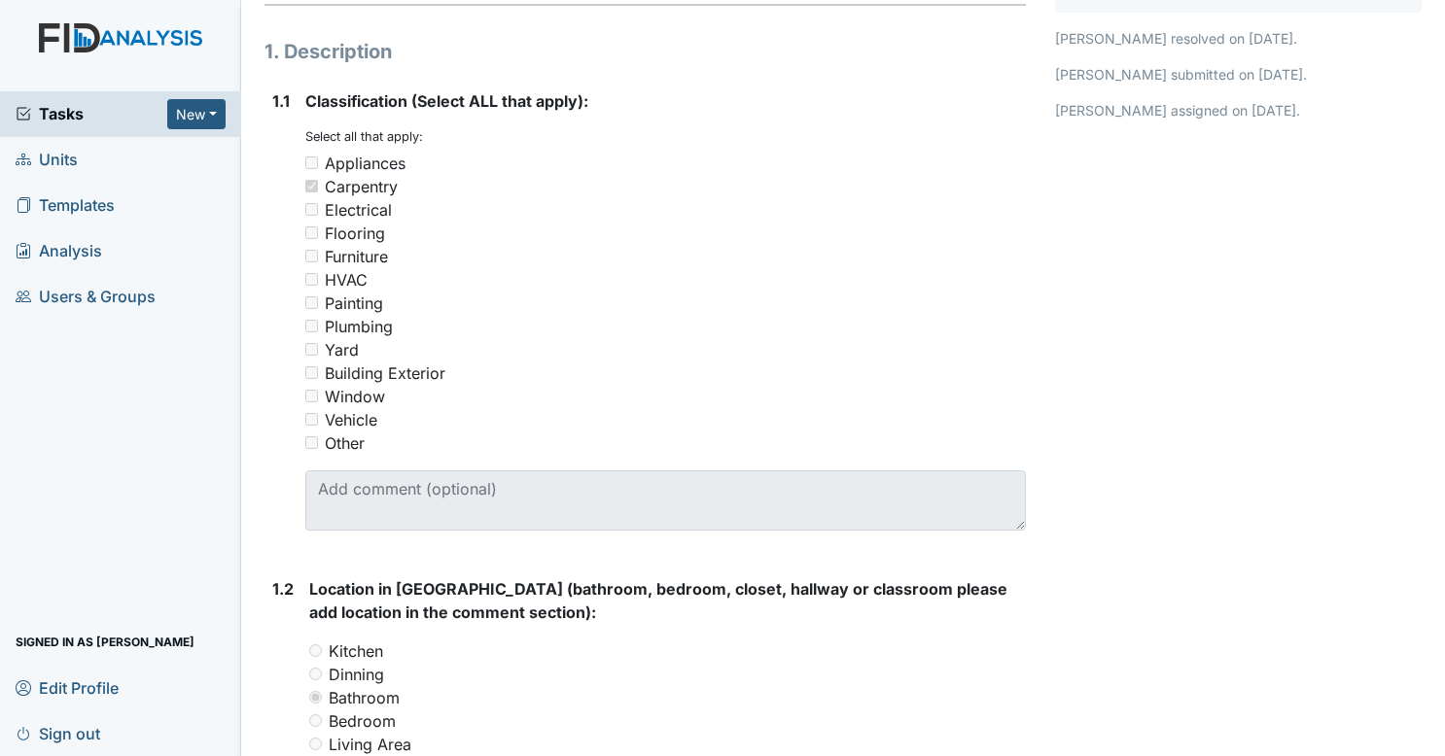
scroll to position [287, 0]
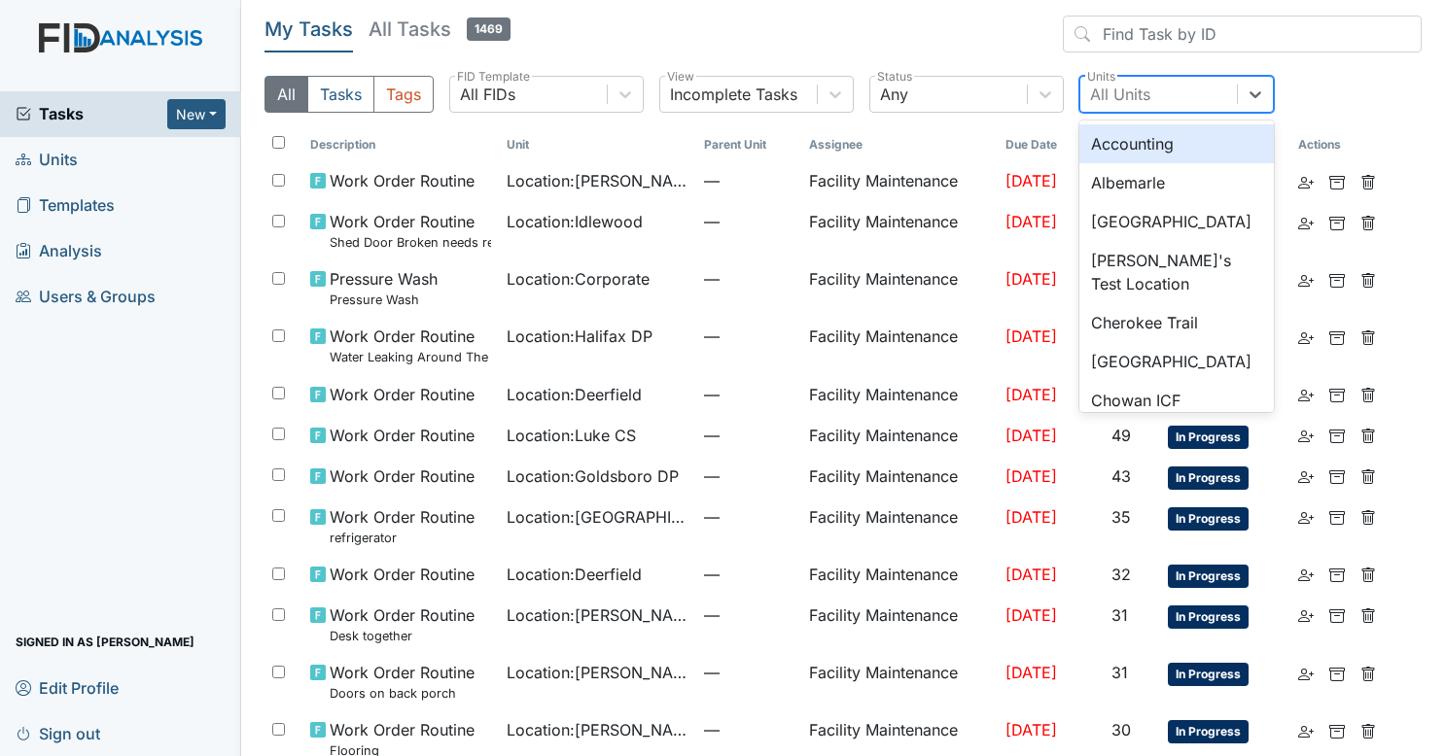
click at [1142, 100] on div "All Units" at bounding box center [1120, 94] width 60 height 23
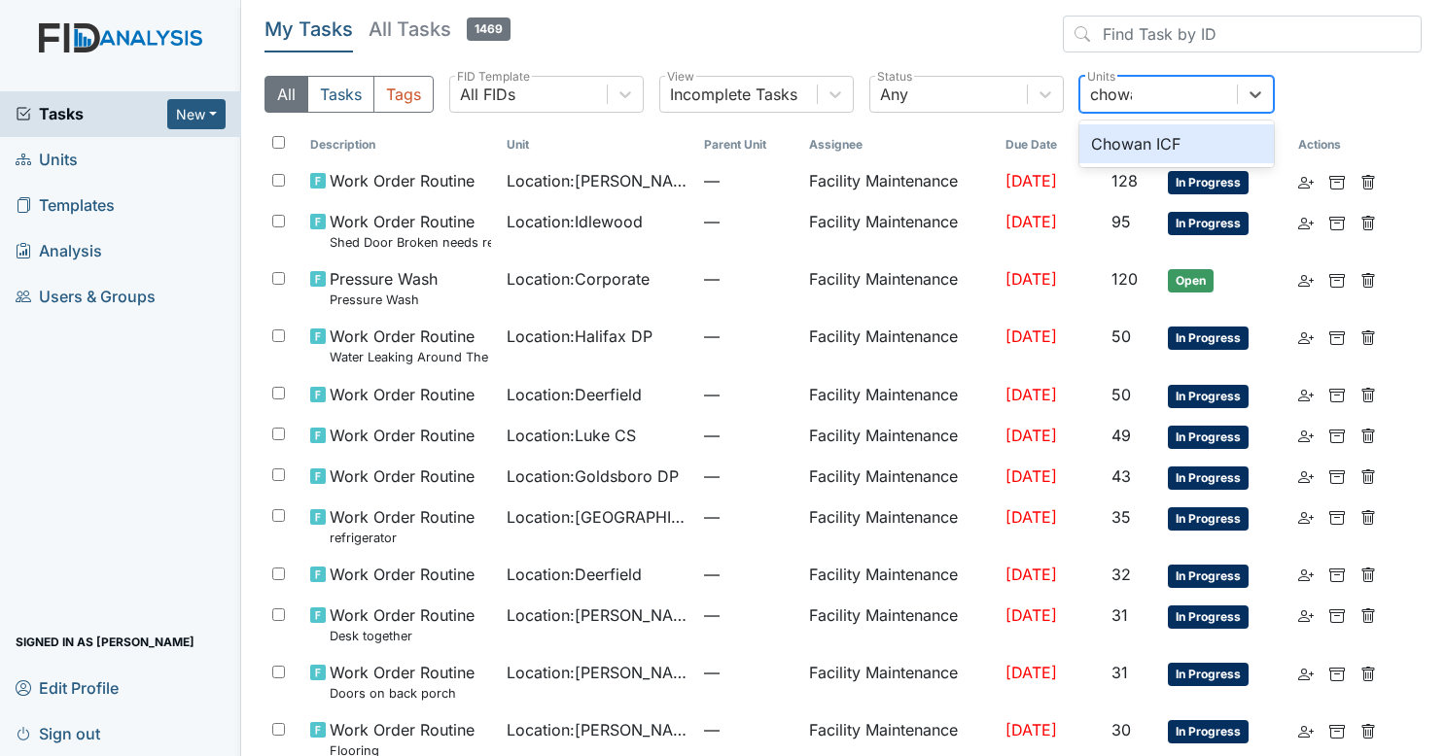
type input "chowan"
click at [1140, 146] on div "Chowan ICF" at bounding box center [1176, 143] width 194 height 39
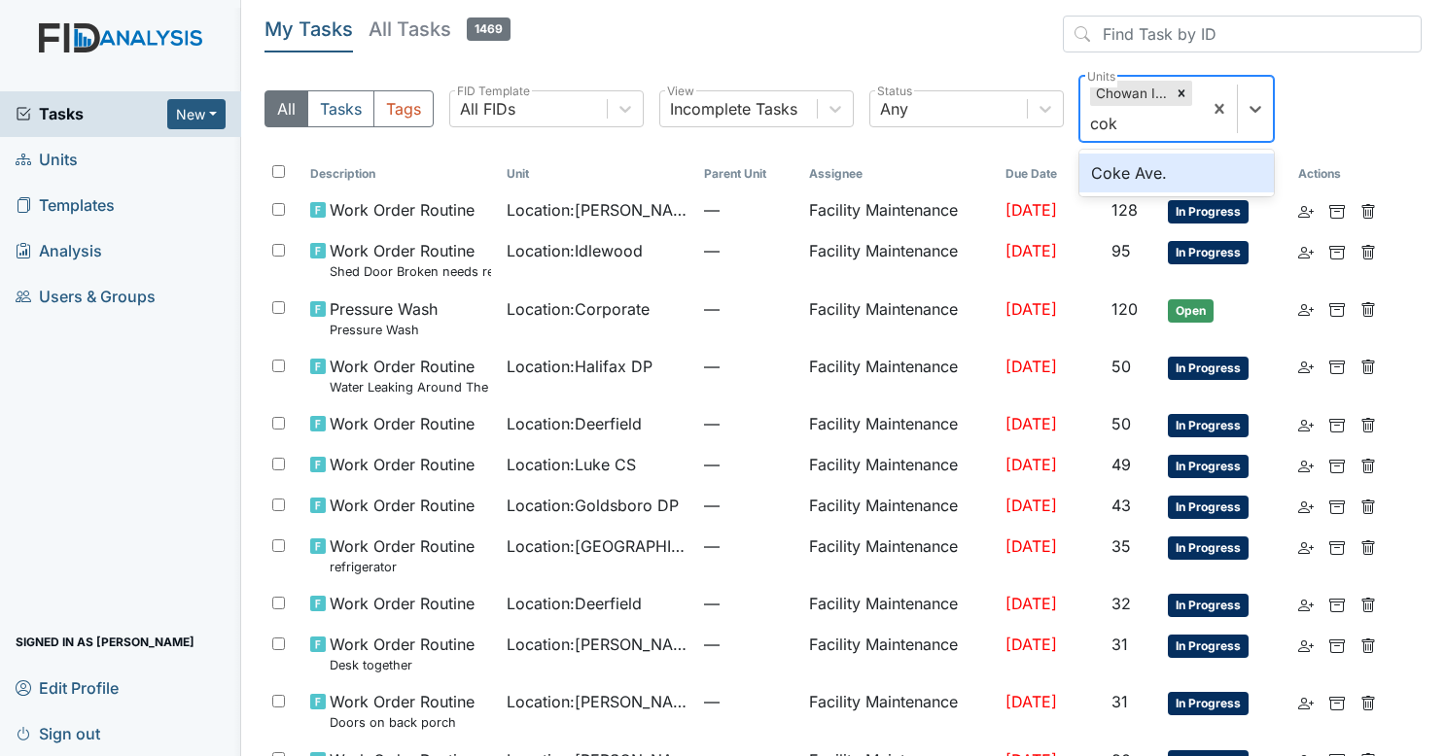
type input "coke"
click at [1128, 165] on div "Coke Ave." at bounding box center [1176, 173] width 194 height 39
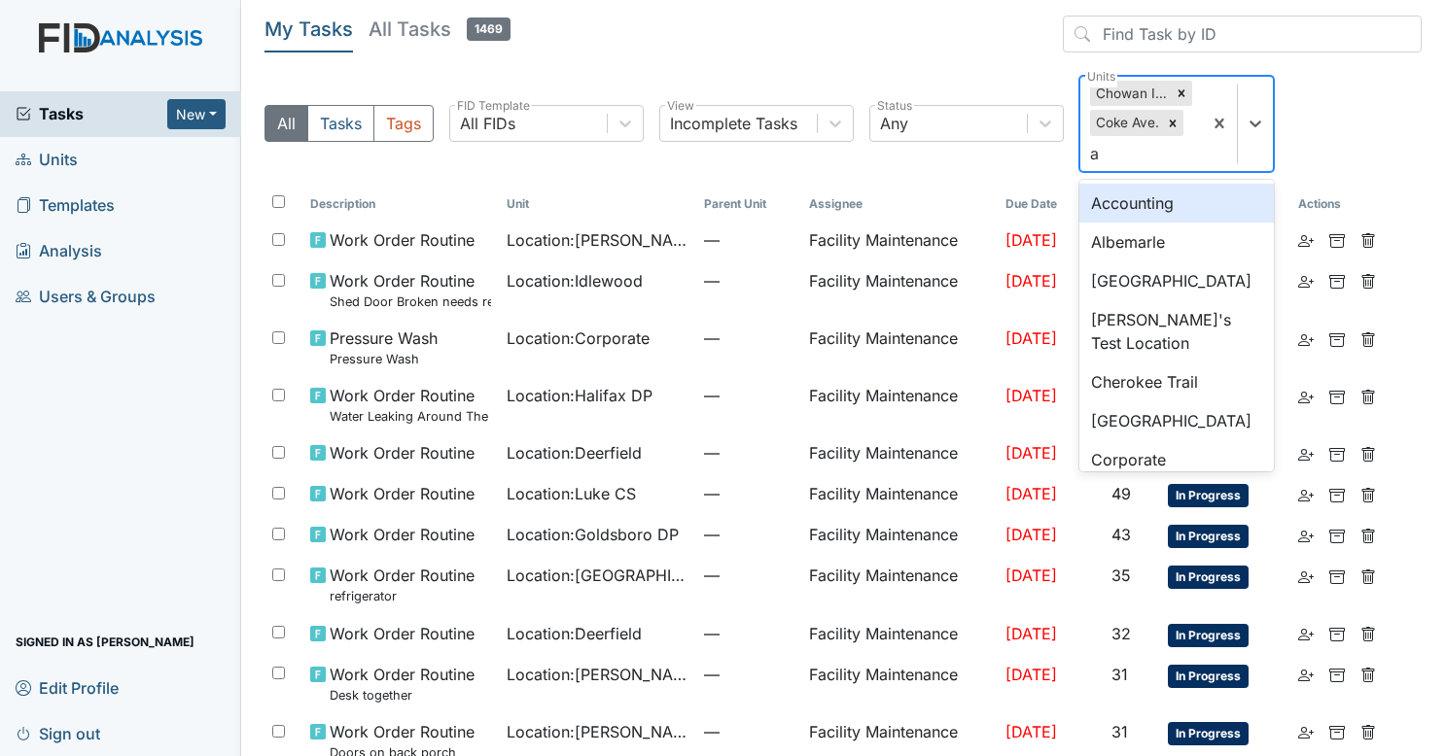
type input "al"
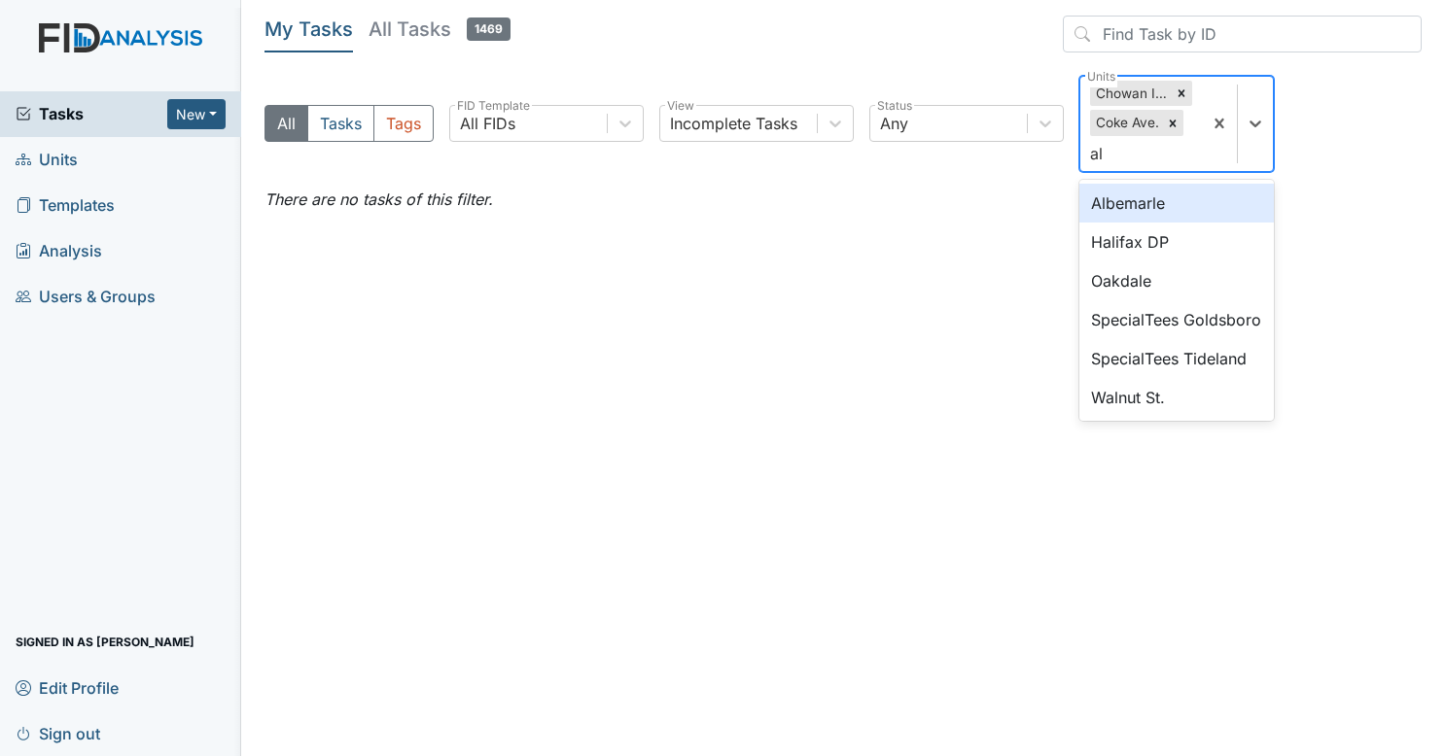
click at [1132, 206] on div "Albemarle" at bounding box center [1176, 203] width 194 height 39
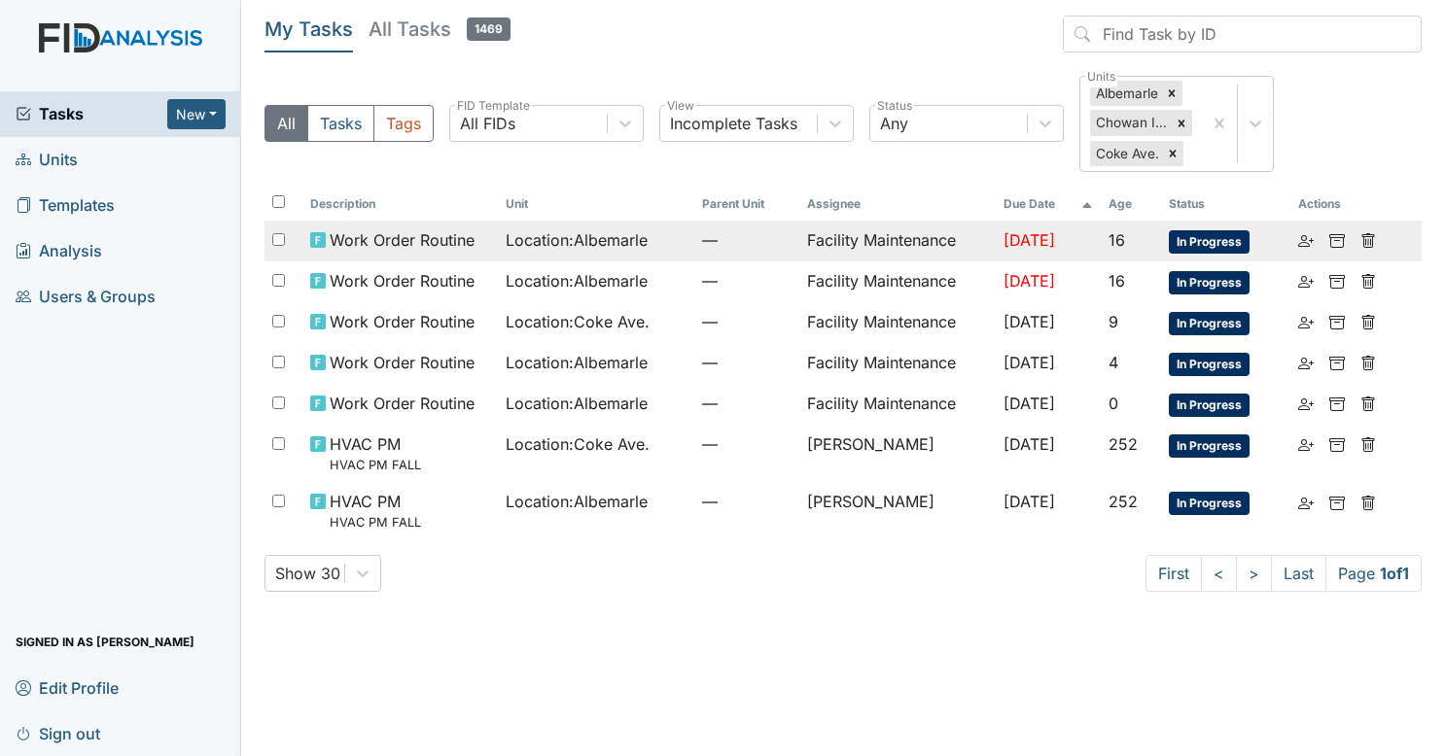
click at [589, 247] on span "Location : Albemarle" at bounding box center [577, 239] width 142 height 23
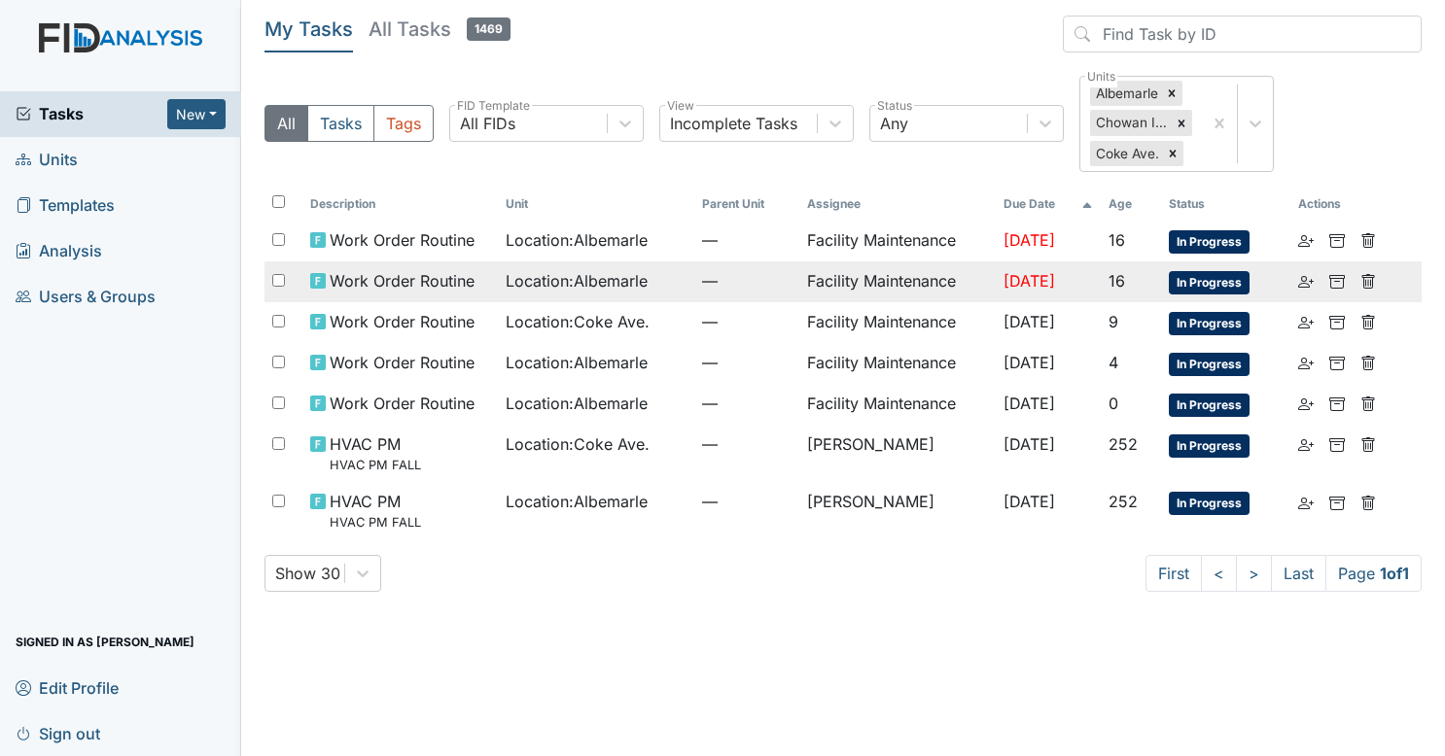
click at [543, 274] on span "Location : Albemarle" at bounding box center [577, 280] width 142 height 23
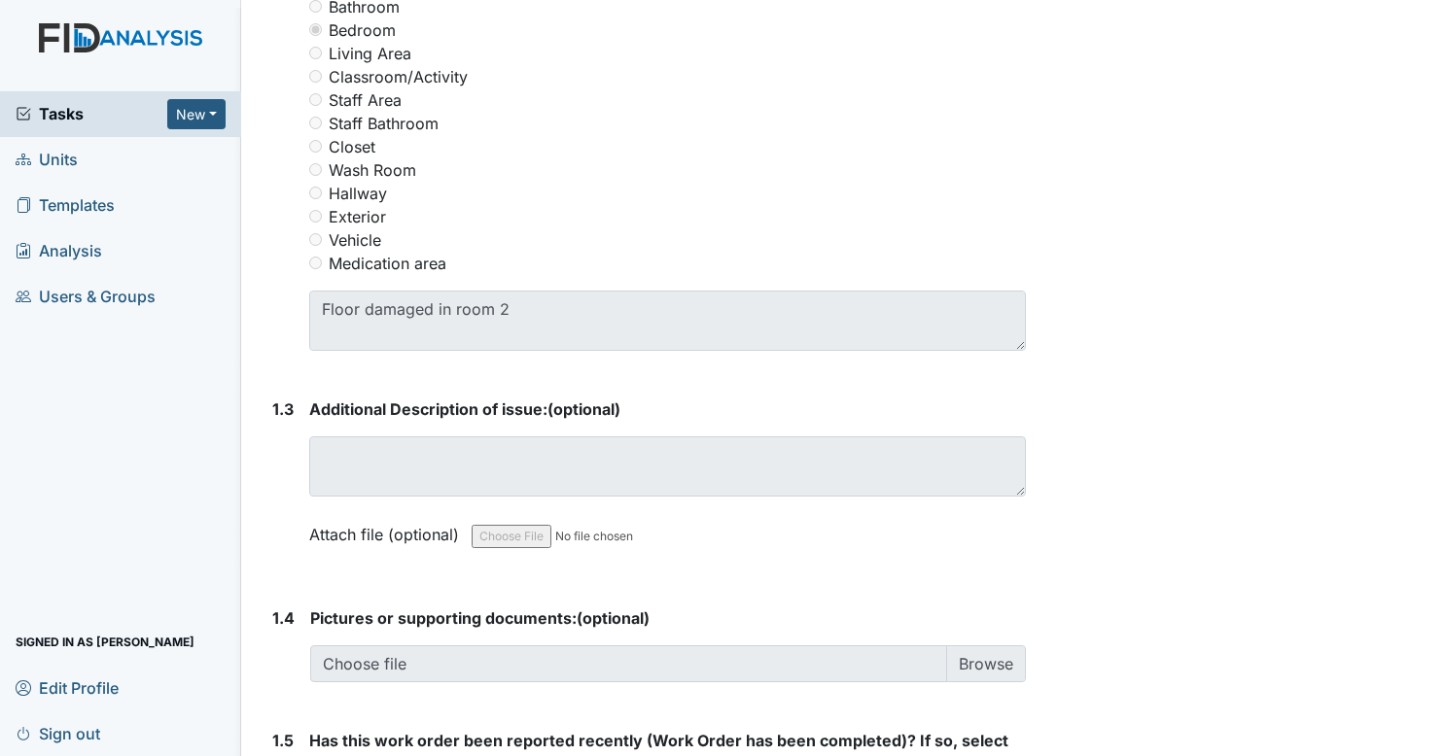
scroll to position [946, 0]
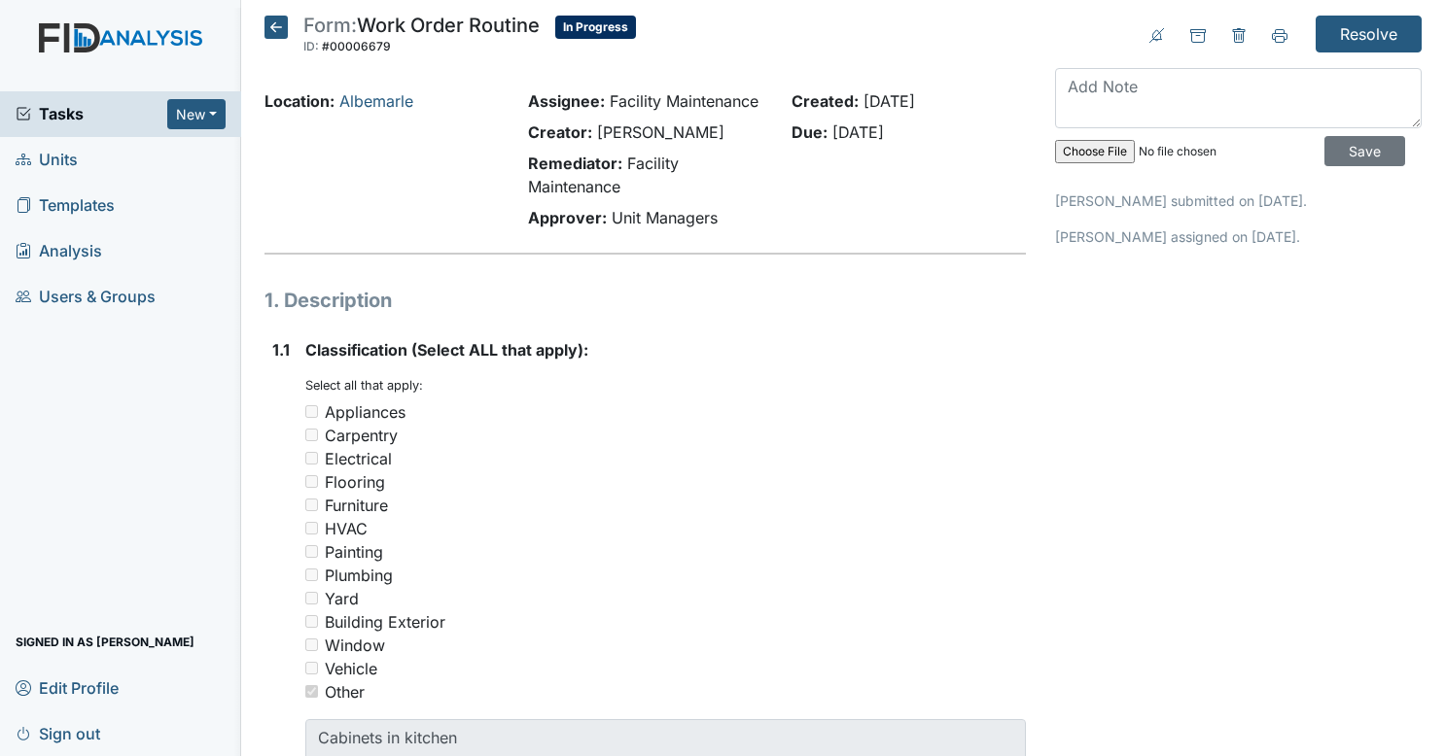
click at [276, 20] on icon at bounding box center [275, 27] width 23 height 23
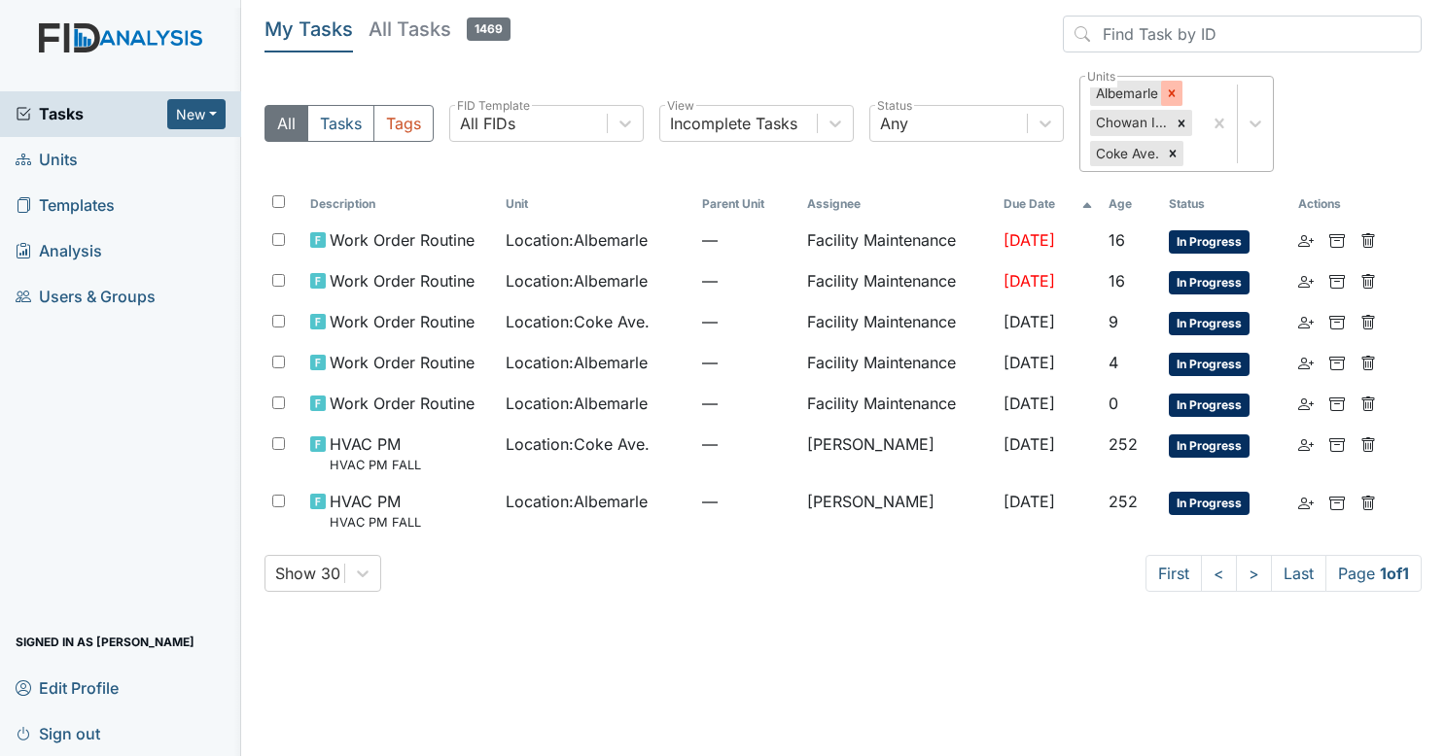
click at [1181, 94] on div at bounding box center [1171, 93] width 21 height 25
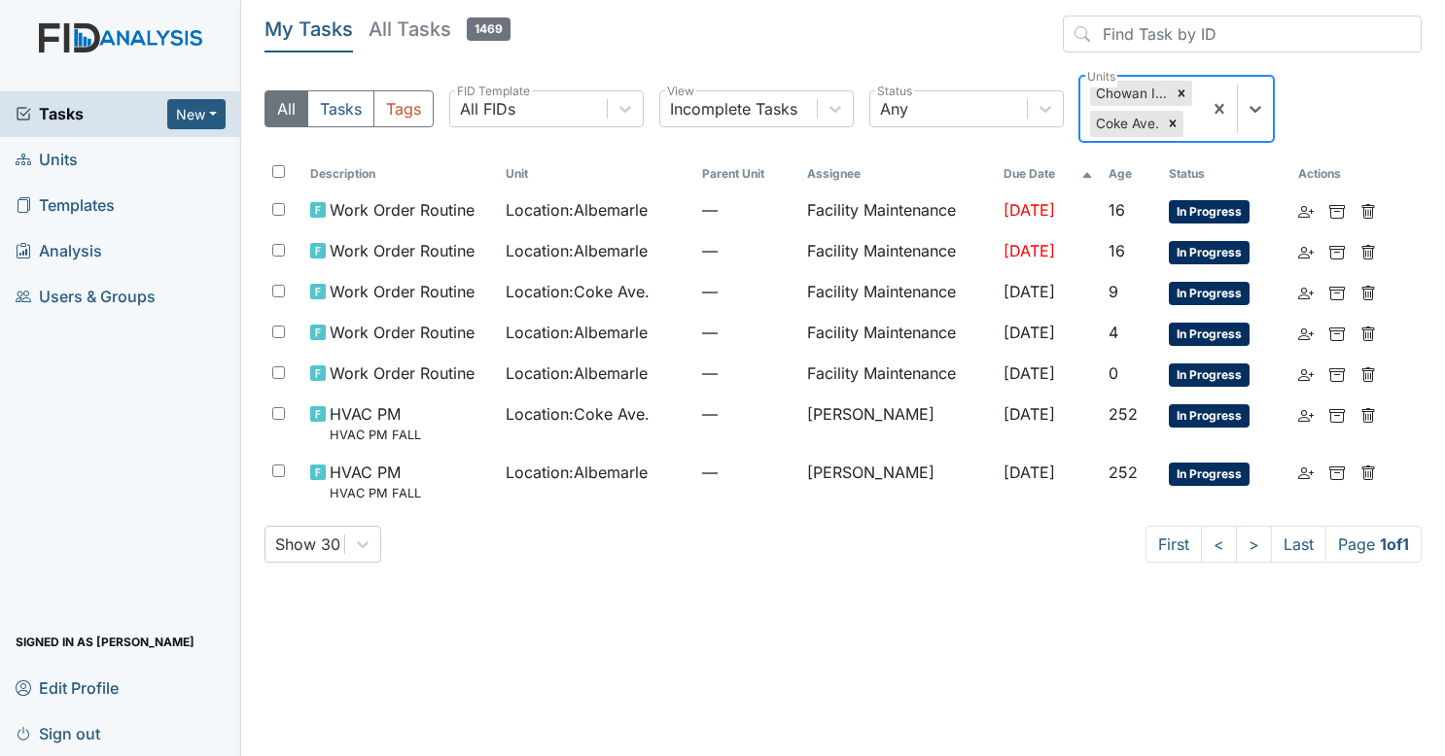
click at [1181, 94] on icon at bounding box center [1180, 93] width 7 height 7
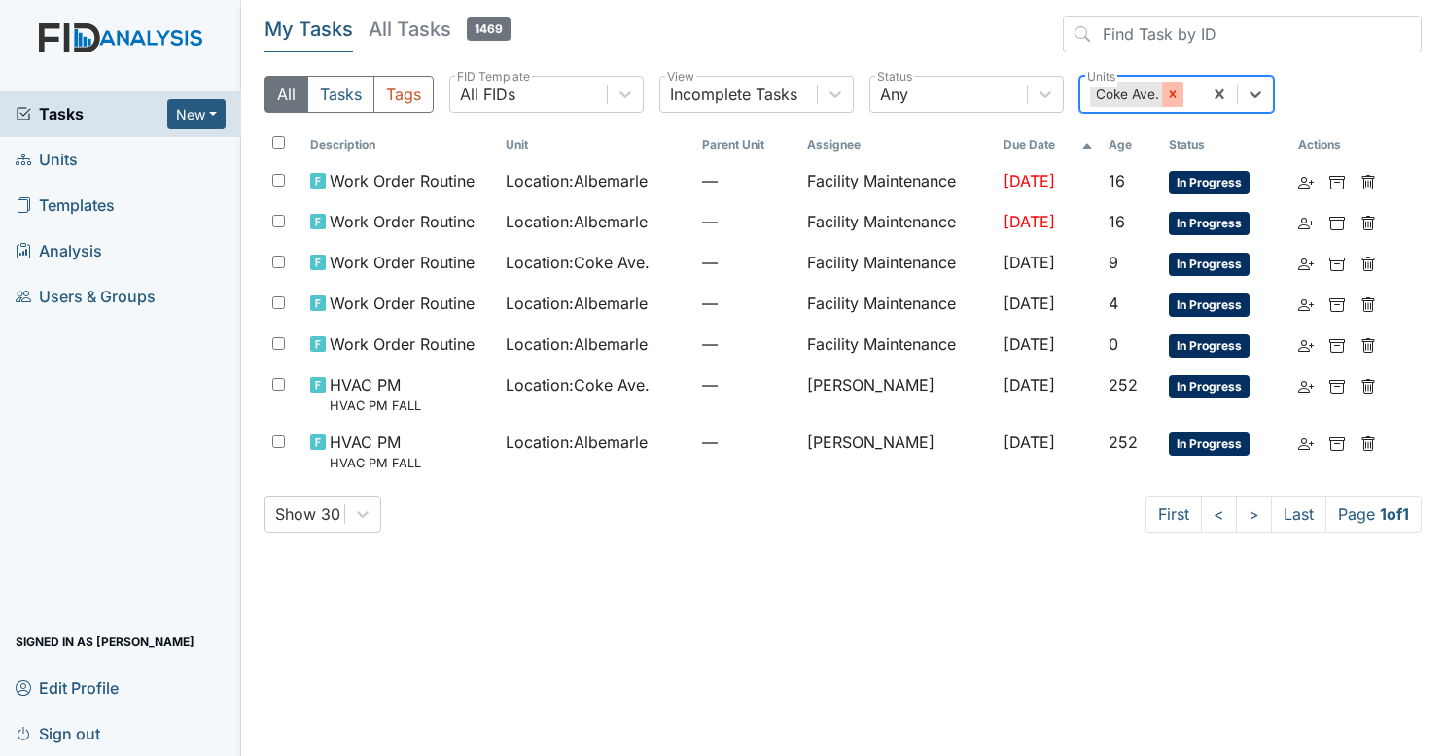
click at [1178, 94] on div at bounding box center [1172, 94] width 21 height 25
type input "luke cs"
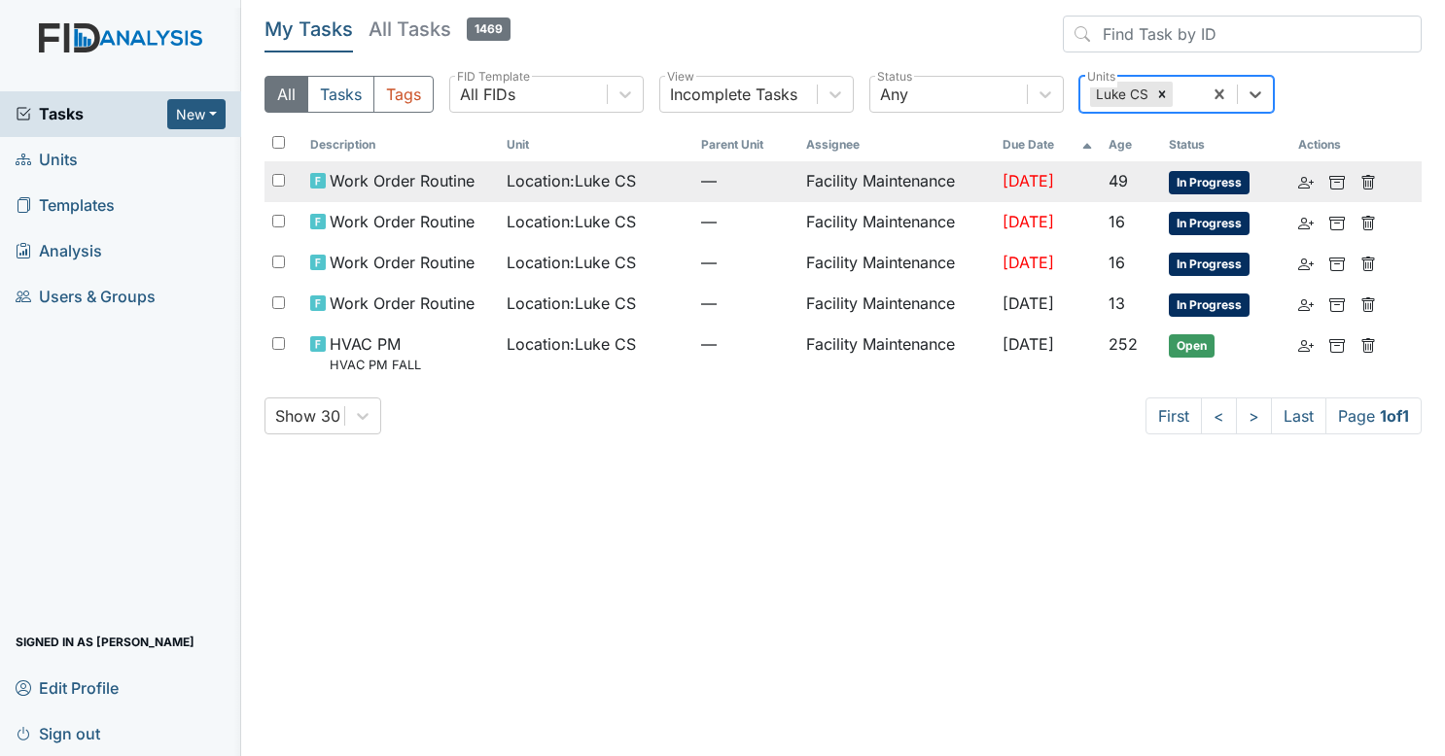
click at [950, 179] on td "Facility Maintenance" at bounding box center [896, 181] width 196 height 41
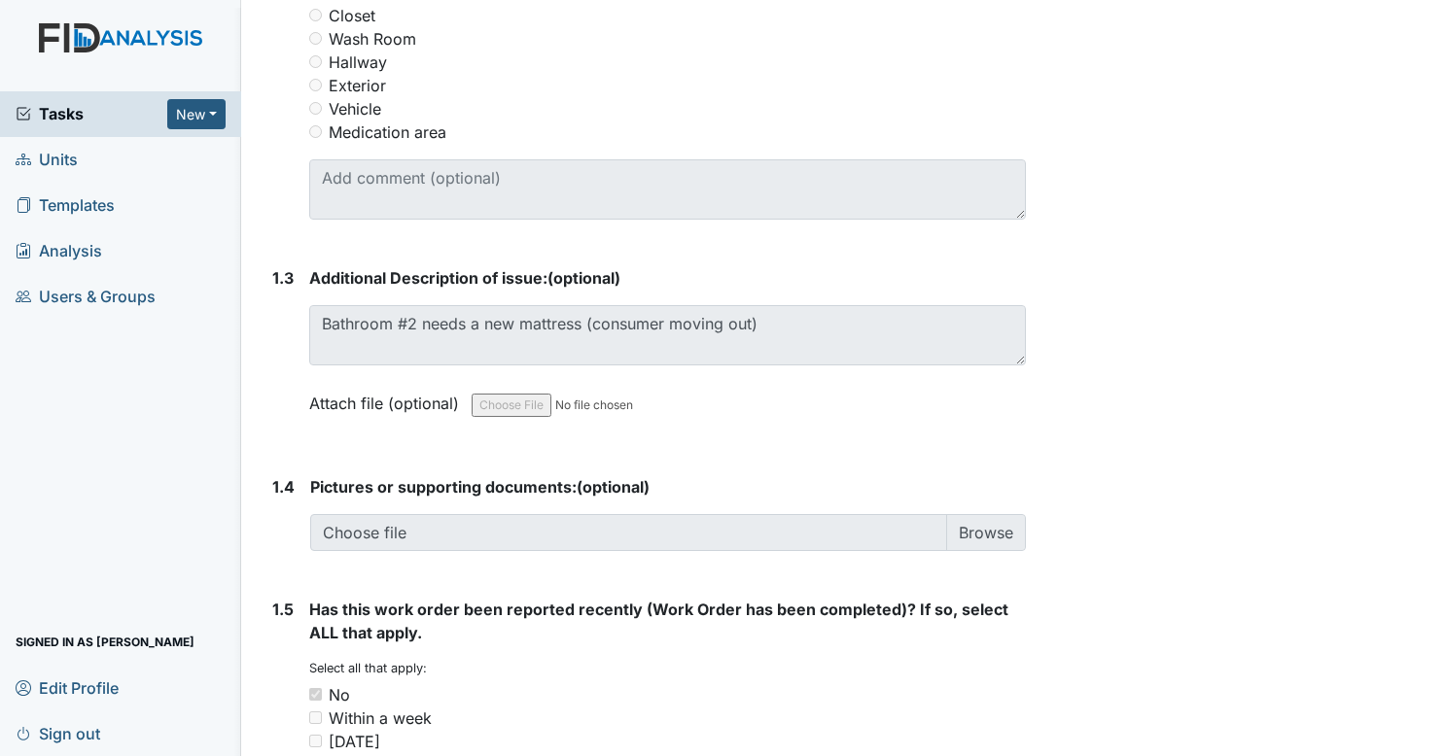
scroll to position [1070, 0]
